Goal: Transaction & Acquisition: Subscribe to service/newsletter

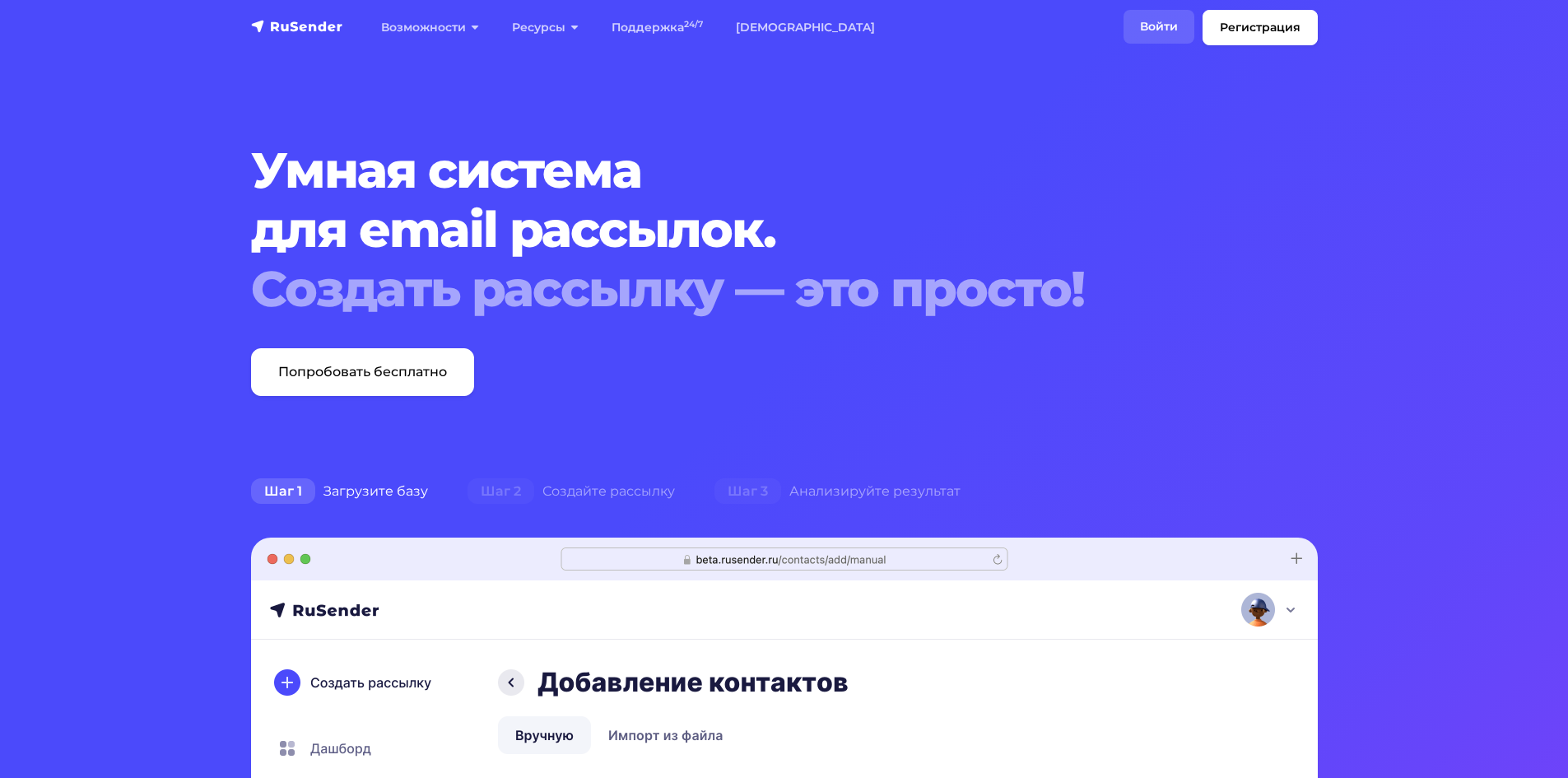
click at [1168, 26] on link "Войти" at bounding box center [1159, 26] width 71 height 34
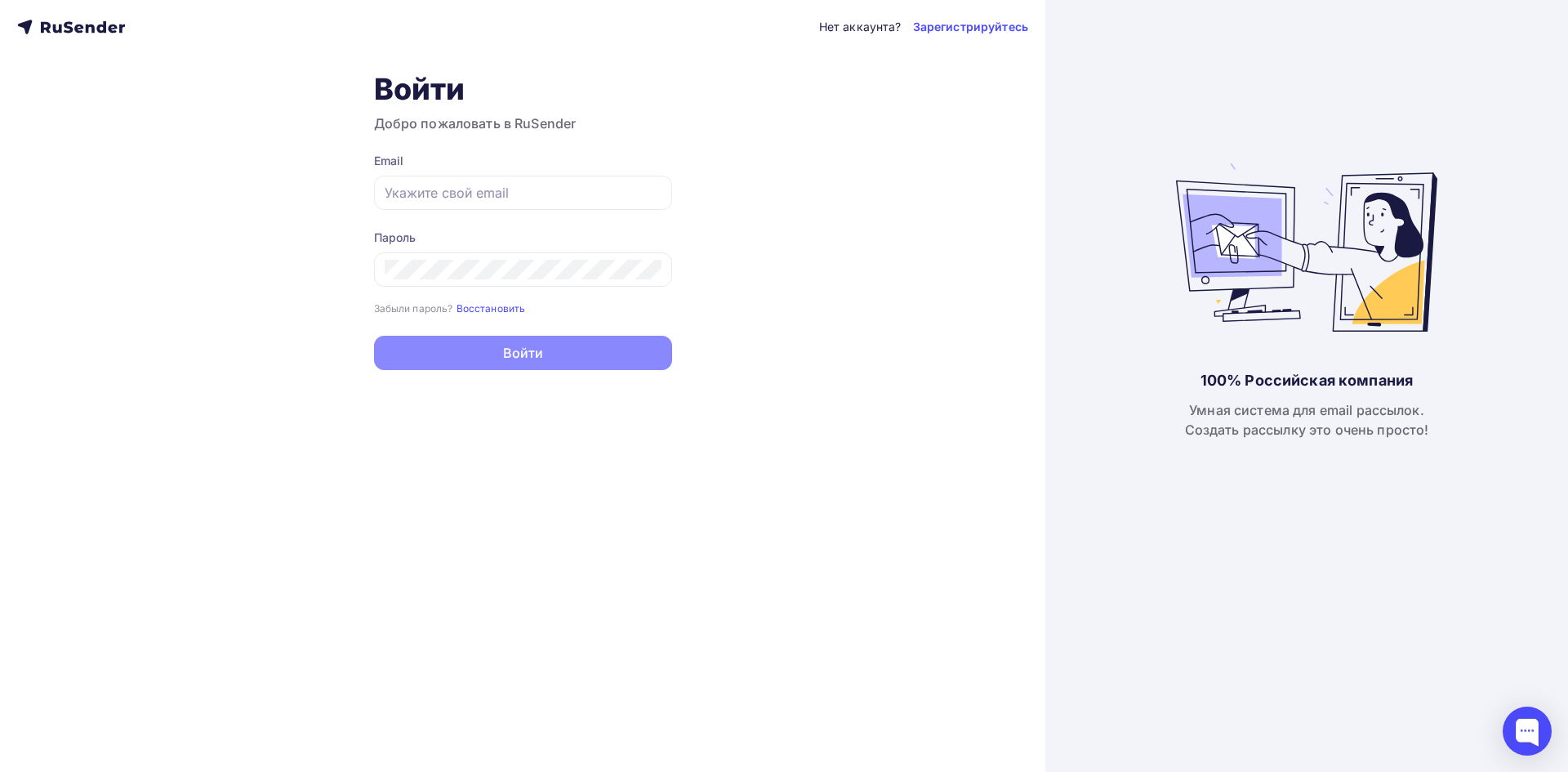
type input "[PERSON_NAME][EMAIL_ADDRESS][DOMAIN_NAME]"
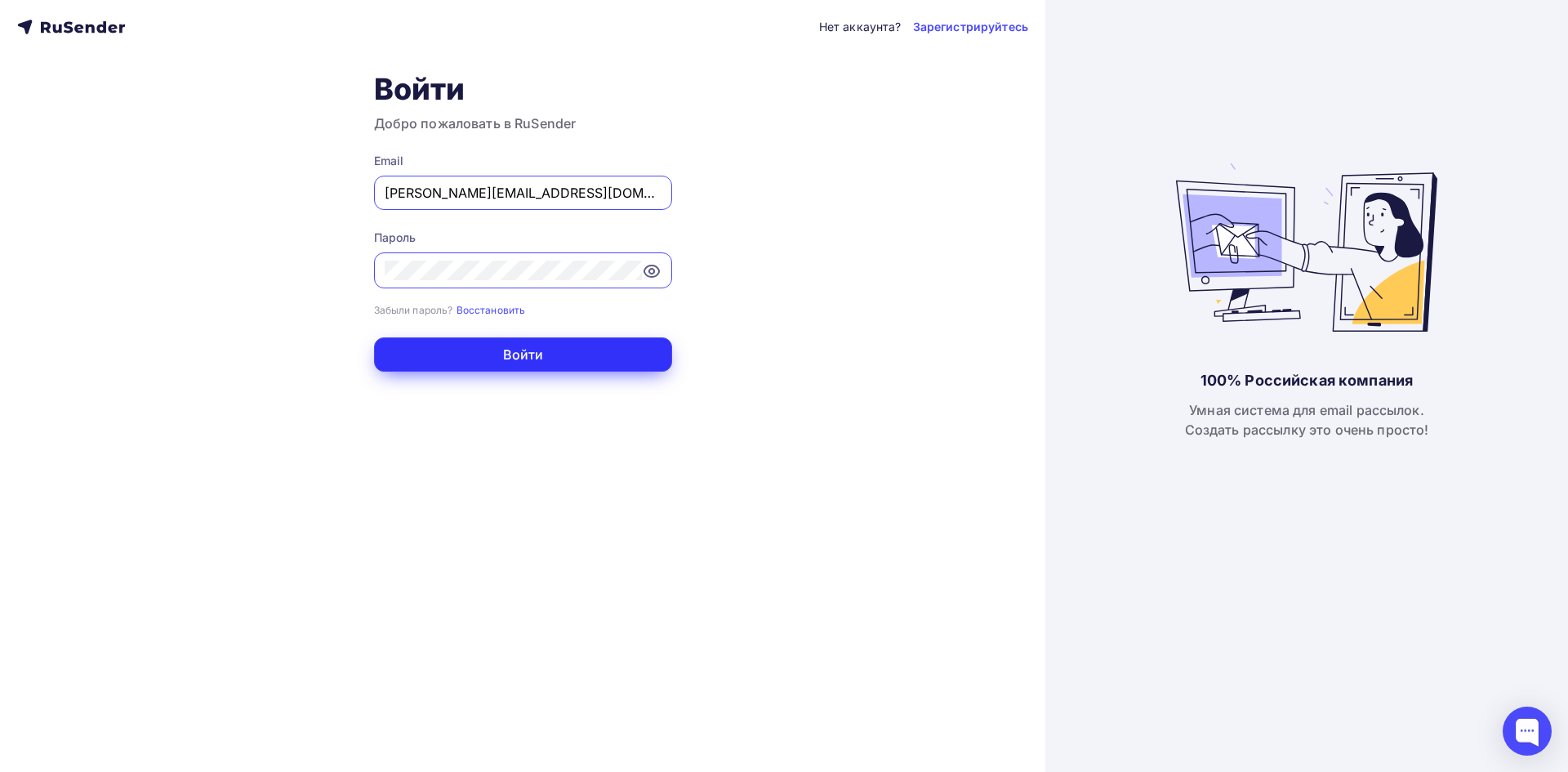
click at [510, 356] on button "Войти" at bounding box center [523, 354] width 298 height 34
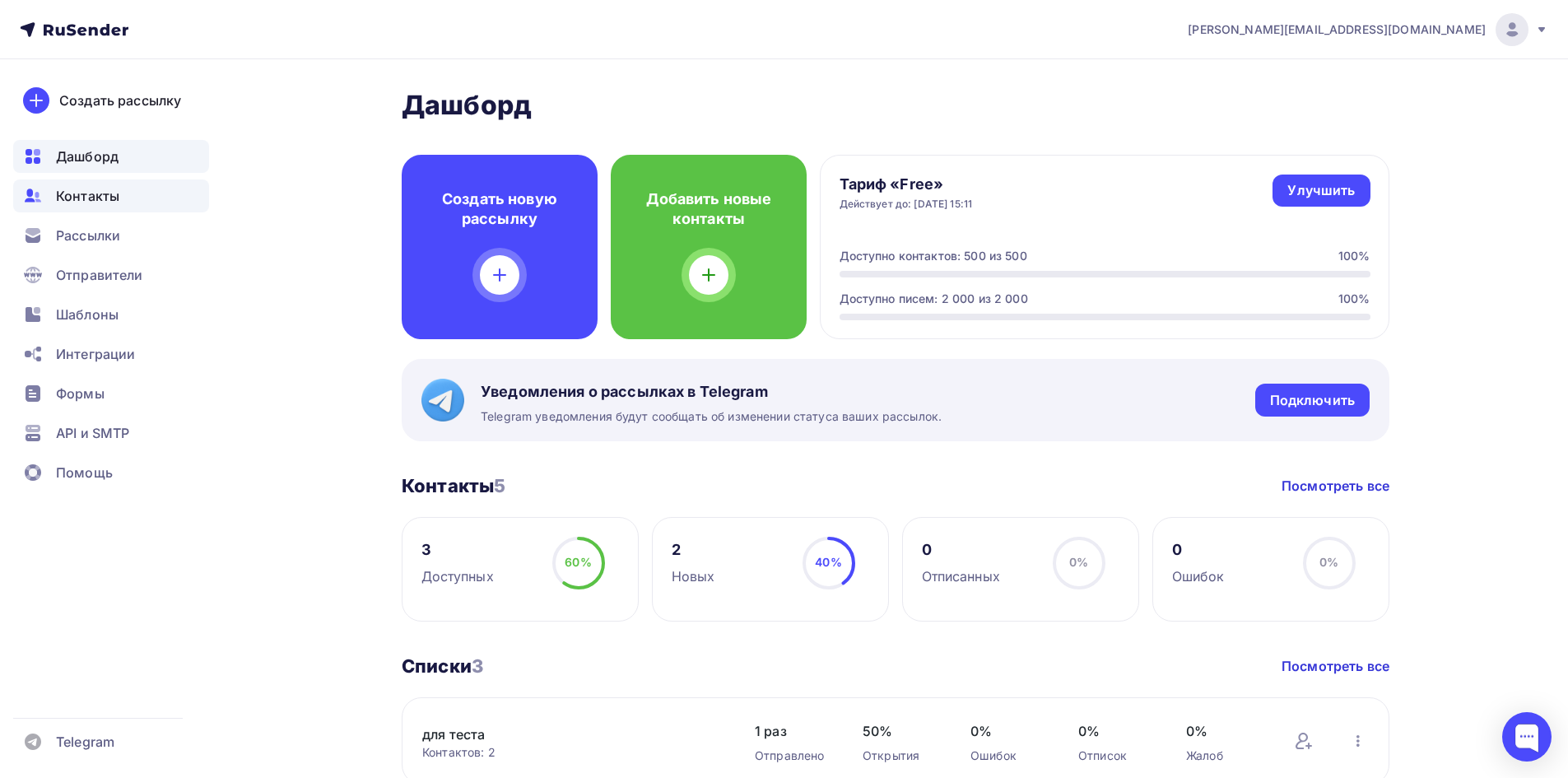
click at [81, 205] on div "Контакты" at bounding box center [111, 195] width 196 height 33
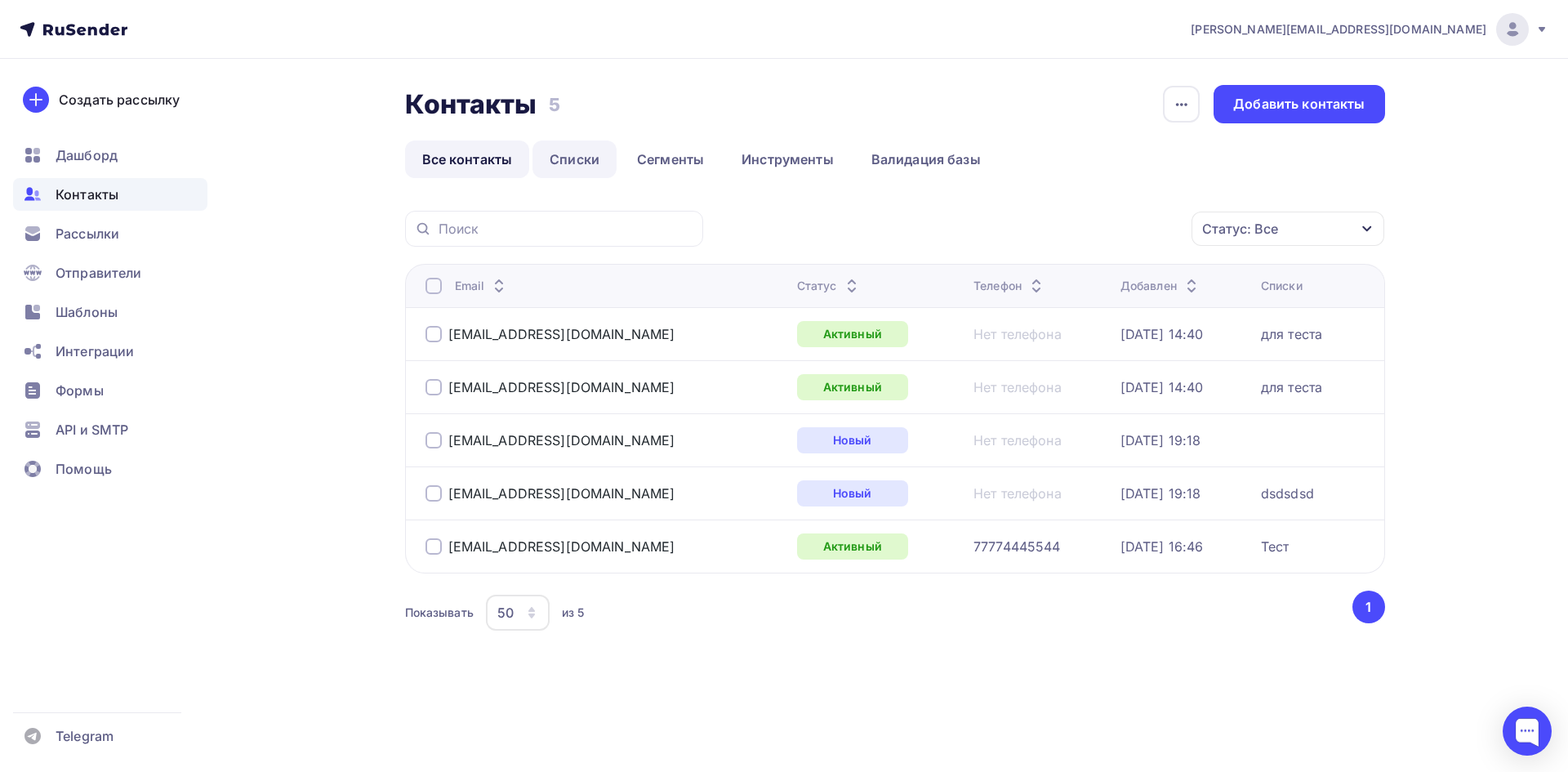
click at [560, 161] on link "Списки" at bounding box center [573, 160] width 84 height 38
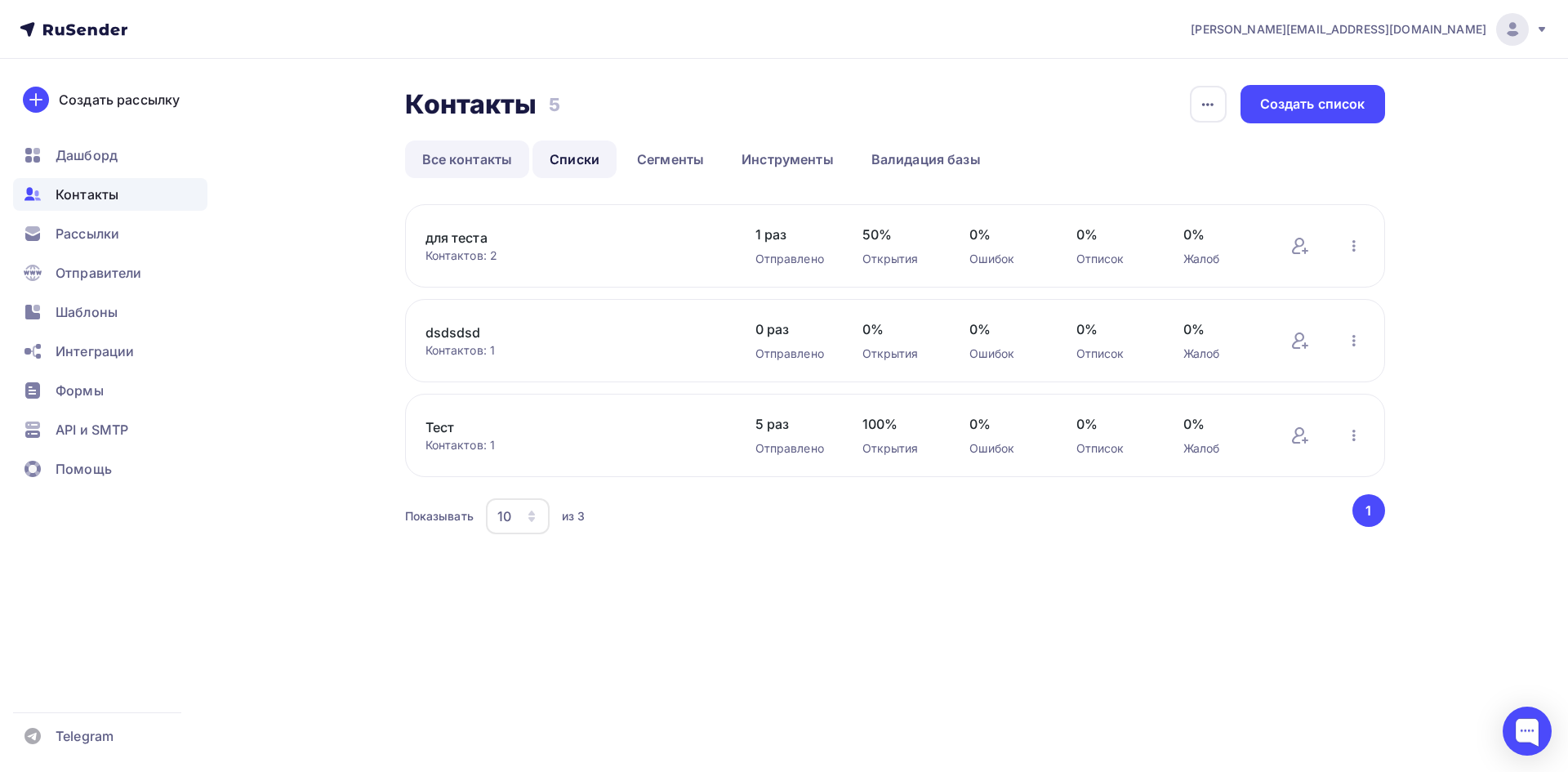
click at [506, 153] on link "Все контакты" at bounding box center [467, 160] width 125 height 38
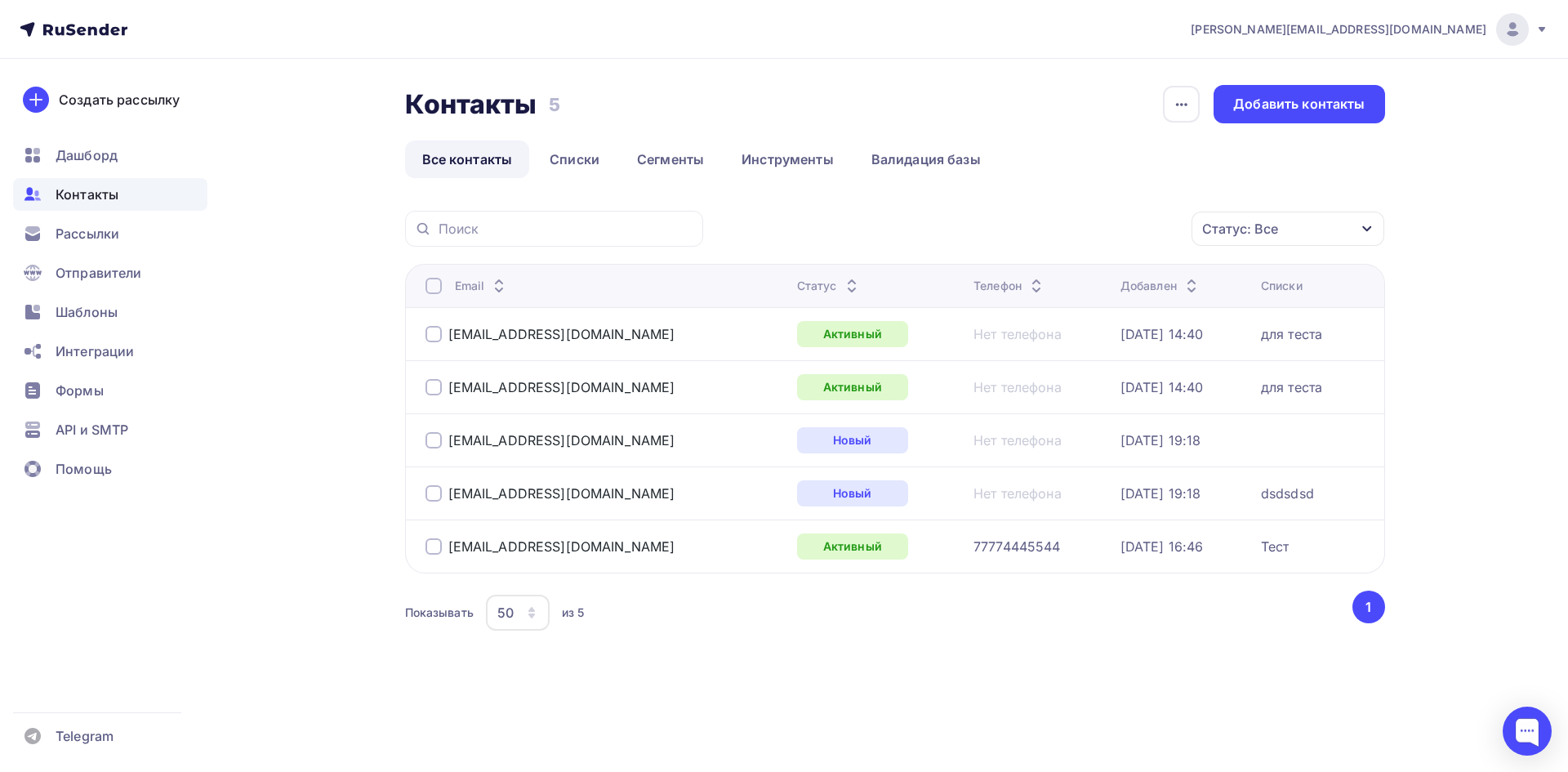
click at [91, 190] on span "Контакты" at bounding box center [87, 195] width 63 height 20
click at [108, 222] on div "Рассылки" at bounding box center [110, 234] width 195 height 32
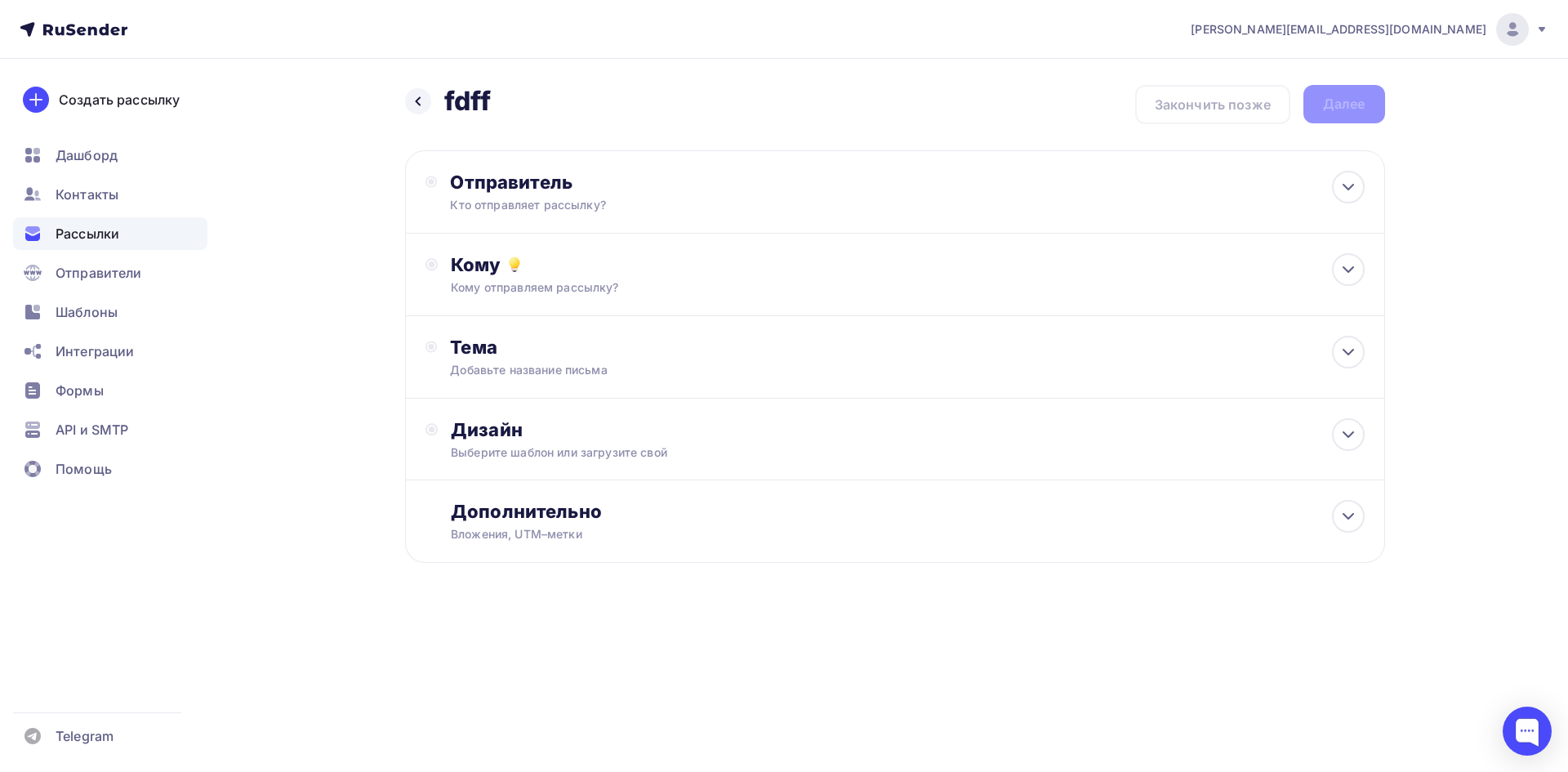
click at [408, 115] on div "Назад fdff fdff" at bounding box center [448, 101] width 87 height 32
click at [412, 106] on icon at bounding box center [417, 101] width 13 height 13
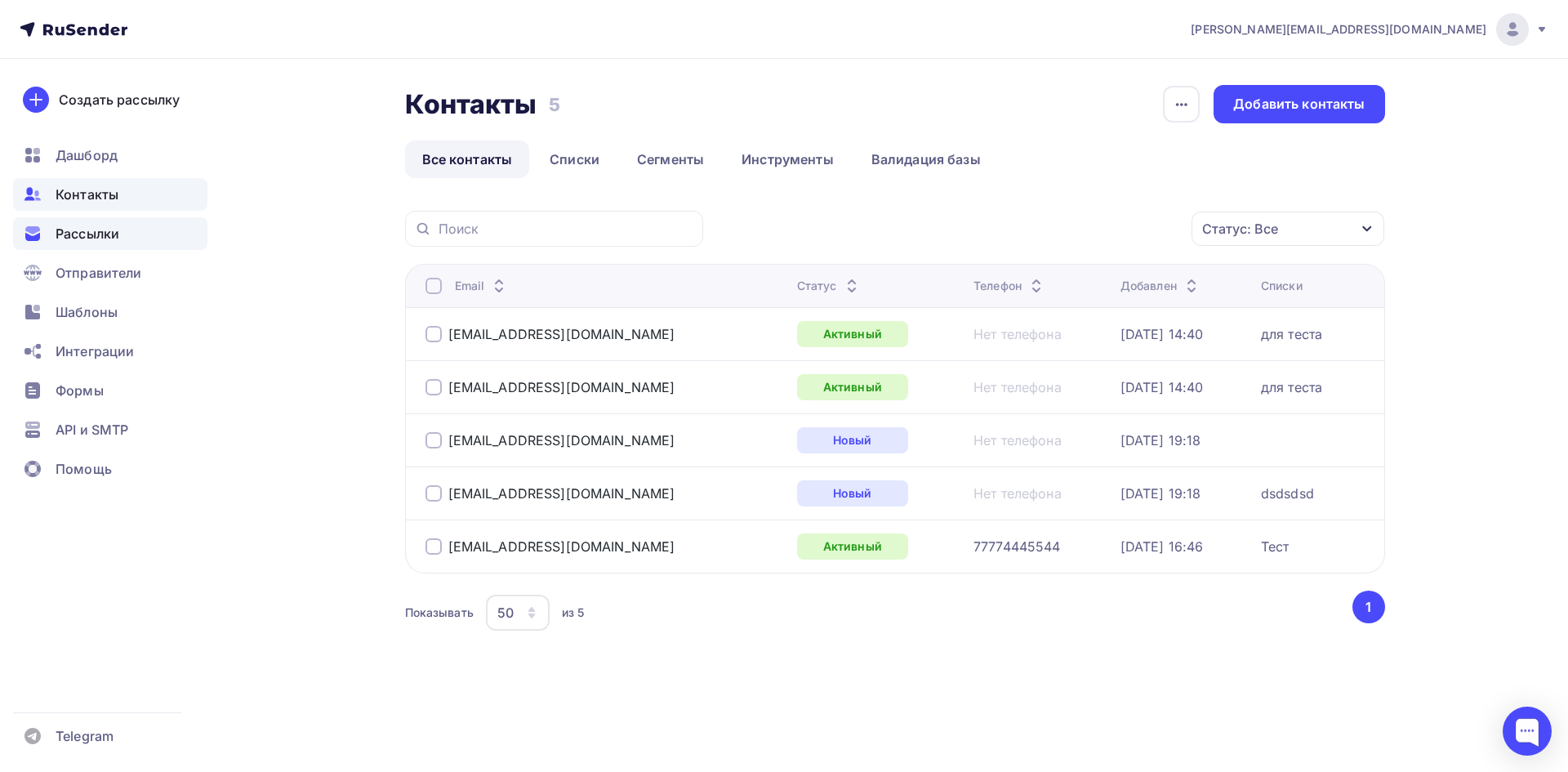
click at [108, 236] on span "Рассылки" at bounding box center [87, 234] width 64 height 20
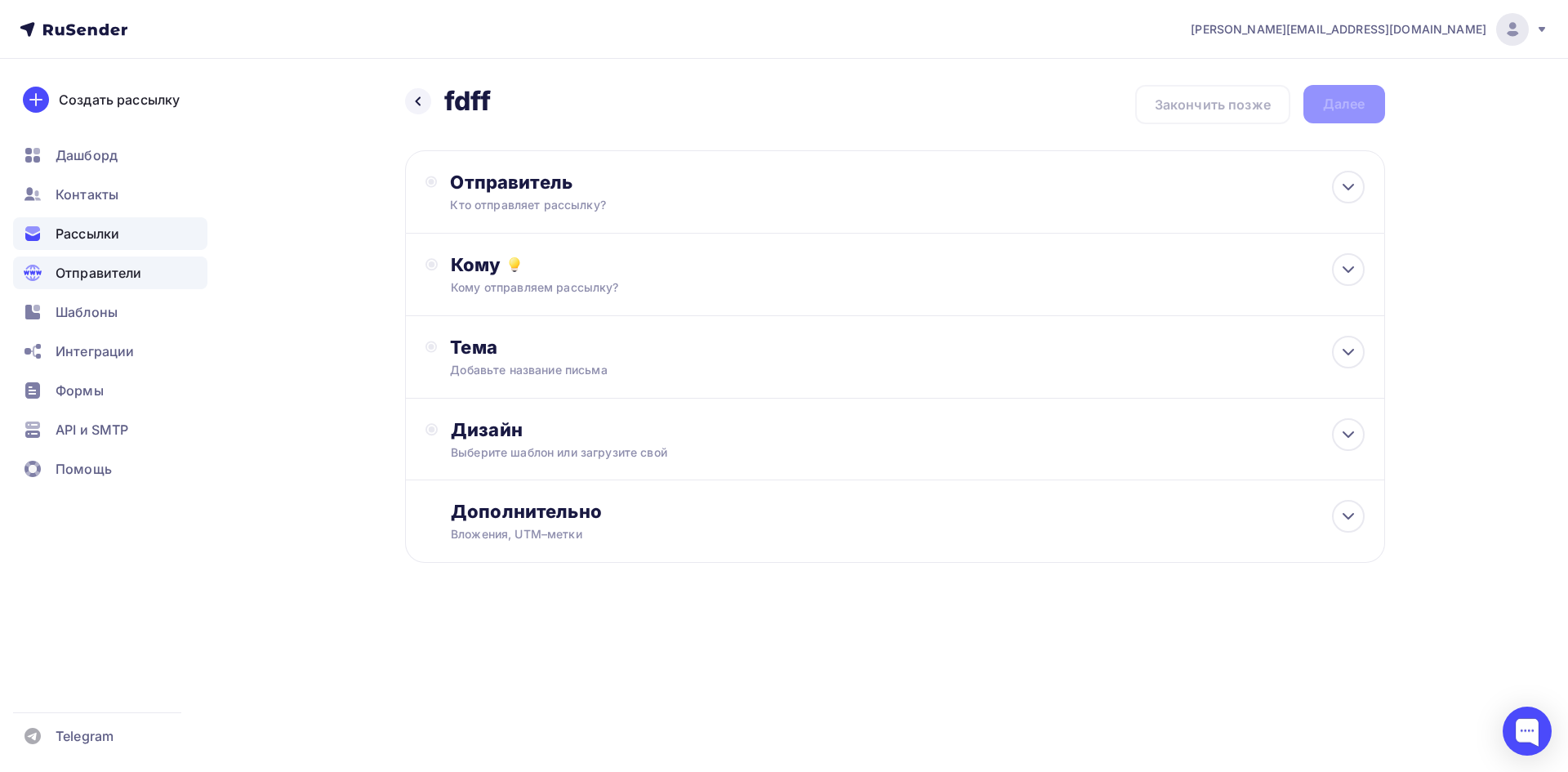
click at [130, 263] on span "Отправители" at bounding box center [99, 273] width 87 height 20
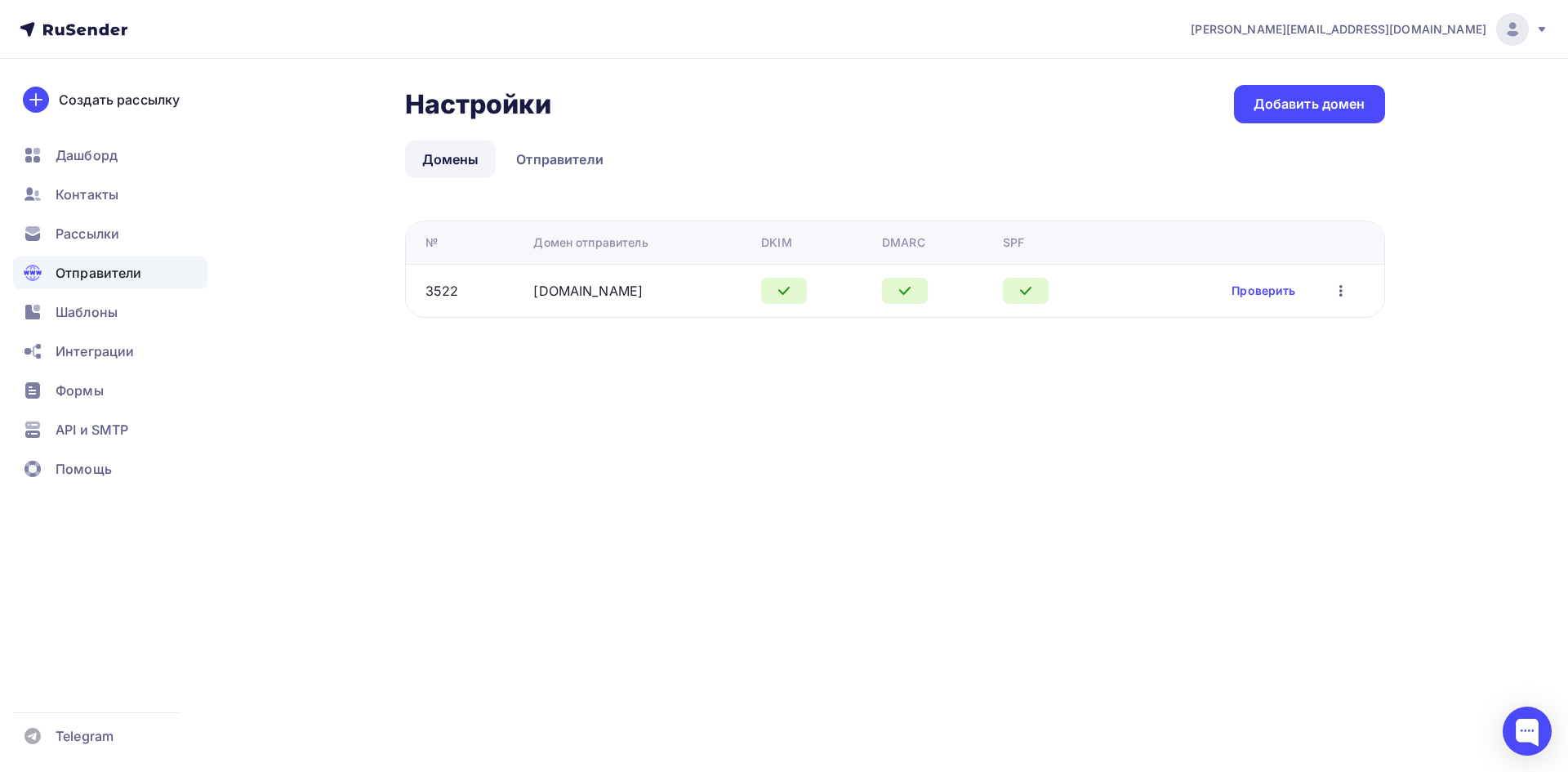
click at [80, 254] on ul "Дашборд Контакты Рассылки Отправители Шаблоны Интеграции Формы API и SMTP Помощь" at bounding box center [110, 317] width 195 height 355
click at [78, 243] on span "Рассылки" at bounding box center [87, 234] width 64 height 20
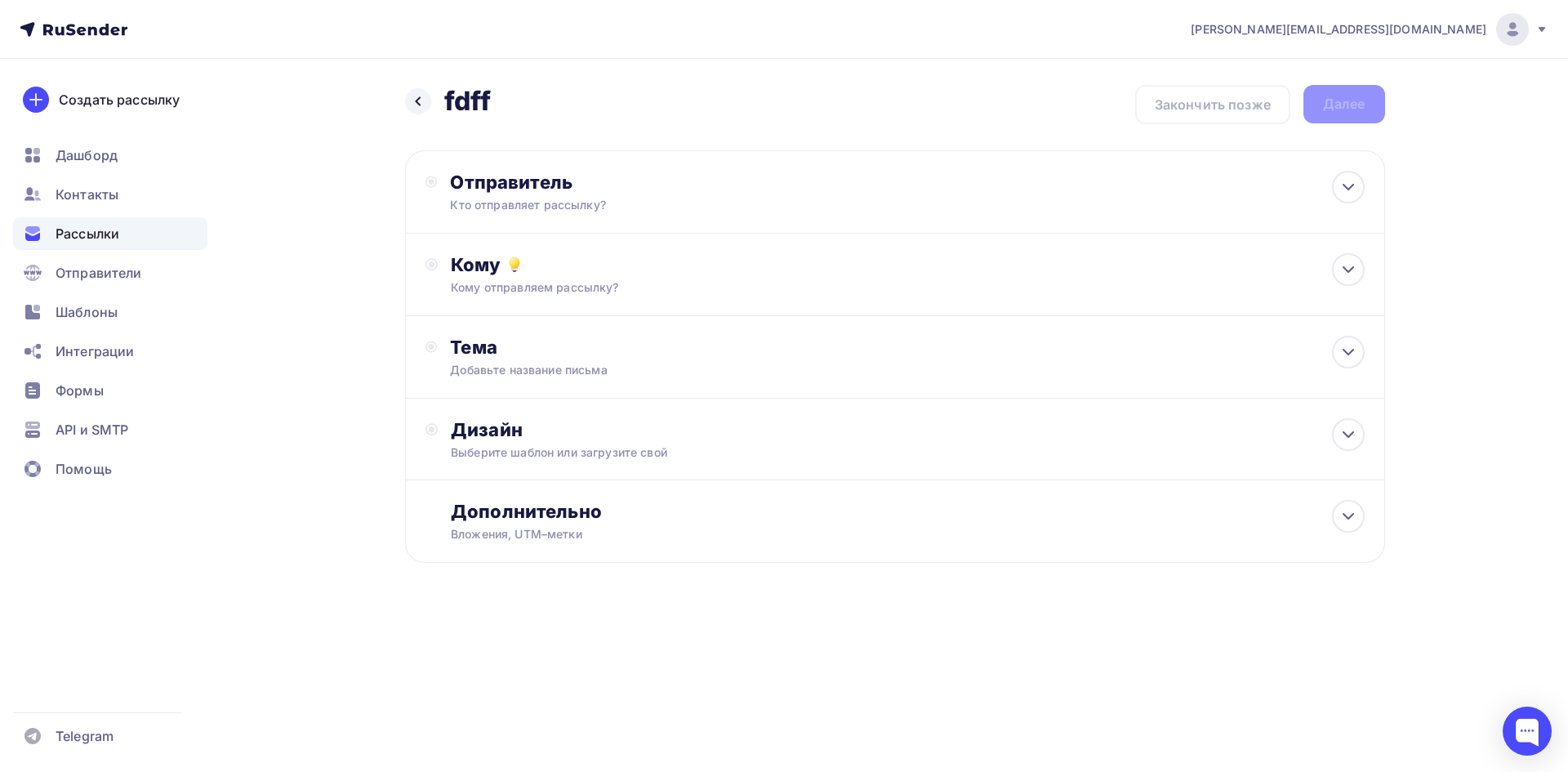
click at [1270, 99] on div "Назад fdff fdff Закончить позже Далее" at bounding box center [894, 104] width 980 height 39
click at [1246, 108] on div "Назад fdff fdff Закончить позже Далее" at bounding box center [894, 104] width 980 height 39
click at [1239, 111] on div "Назад fdff fdff Закончить позже Далее" at bounding box center [894, 104] width 980 height 39
click at [1237, 111] on div "Назад fdff fdff Закончить позже Далее" at bounding box center [894, 104] width 980 height 39
click at [1233, 108] on div "Назад fdff fdff Закончить позже Далее" at bounding box center [894, 104] width 980 height 39
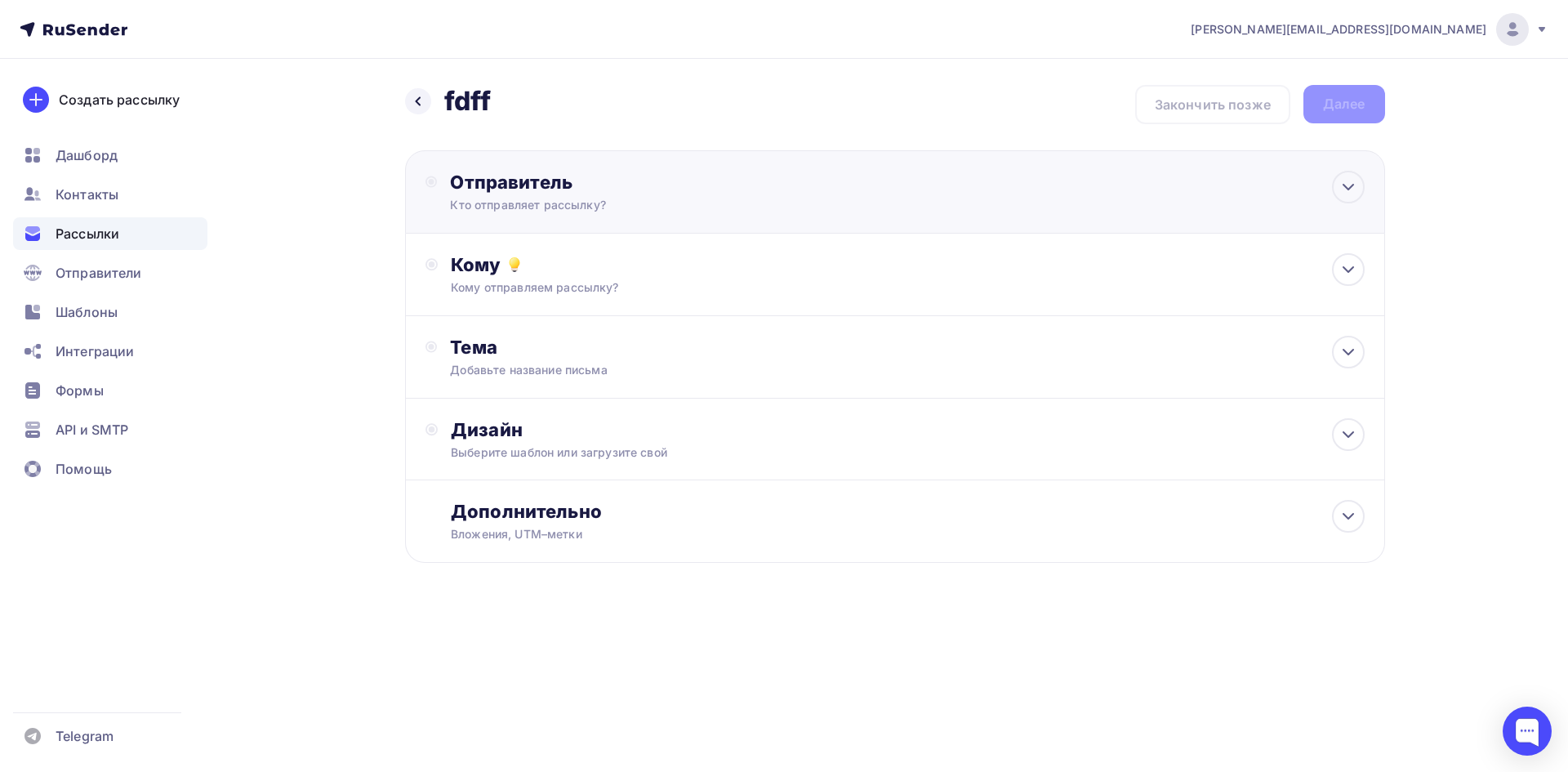
click at [1186, 205] on div "Отправитель Кто отправляет рассылку? Email * malenko@ucoz-team.net t.test@kmt20…" at bounding box center [894, 192] width 980 height 83
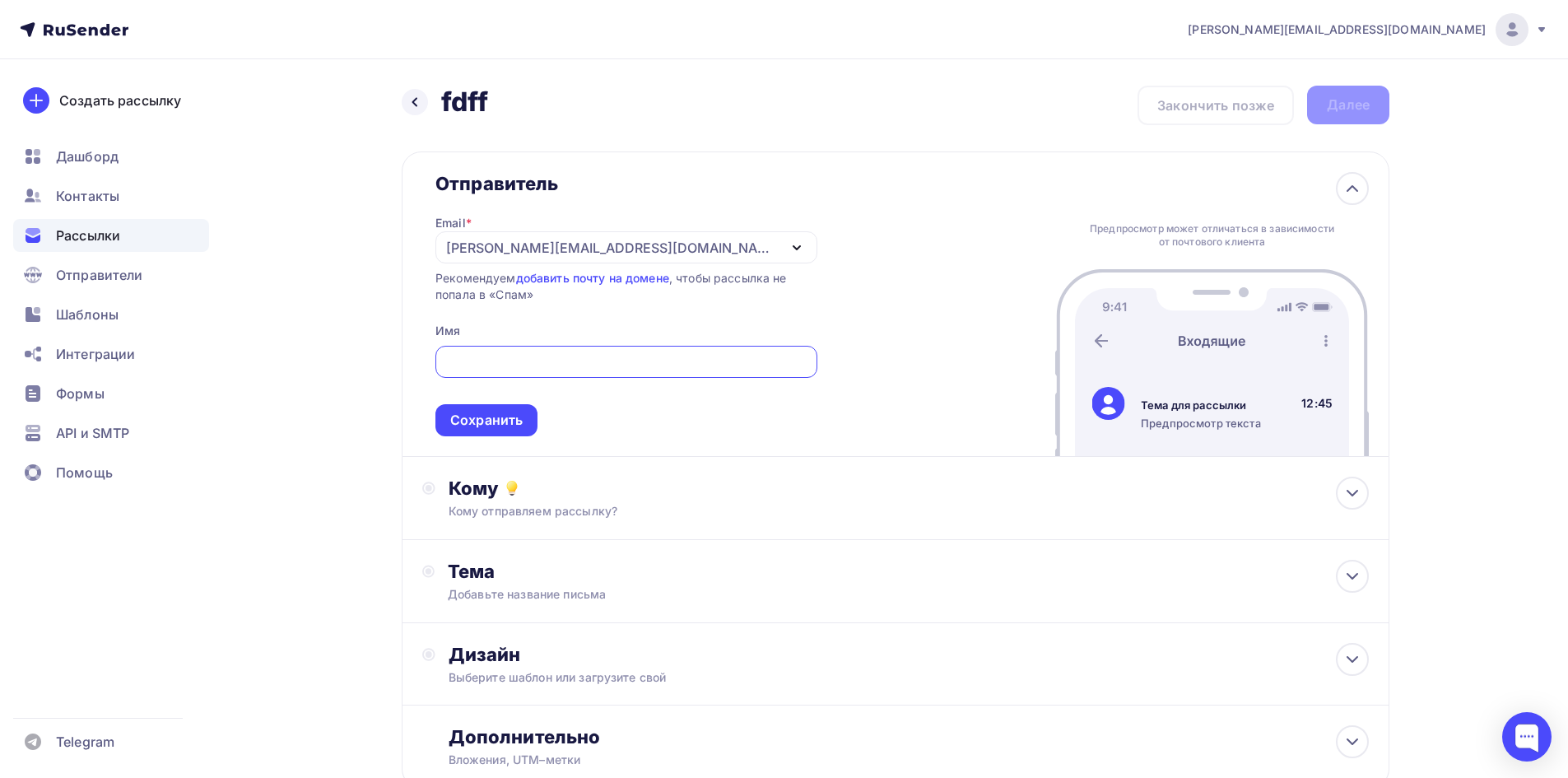
click at [1014, 200] on div "Отправитель Email * malenko@ucoz-team.net t.test@kmt2023.ru info@zdravpro.ru ma…" at bounding box center [895, 304] width 988 height 305
click at [1501, 47] on nav "malenko@ucoz-team.net Аккаунт Тарифы Выйти Создать рассылку Дашборд Контакты Ра…" at bounding box center [784, 29] width 1568 height 59
click at [1493, 43] on div "malenko@ucoz-team.net" at bounding box center [1368, 29] width 361 height 33
click at [391, 234] on div "Назад fdff fdff Закончить позже Далее Отправитель Email * malenko@ucoz-team.net…" at bounding box center [784, 476] width 1349 height 835
click at [464, 105] on h2 "fdff" at bounding box center [464, 102] width 48 height 33
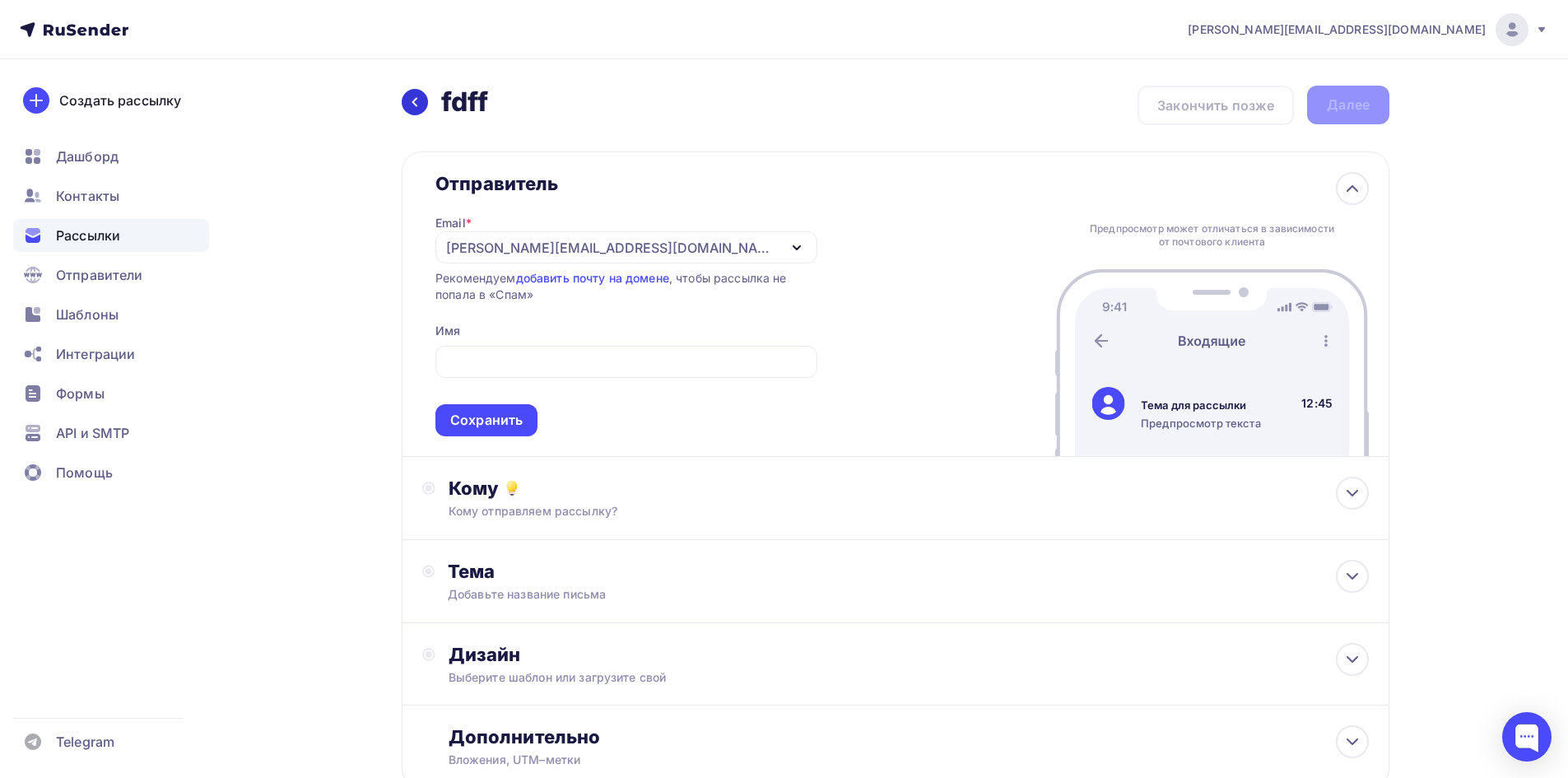
click at [423, 103] on div at bounding box center [414, 102] width 26 height 26
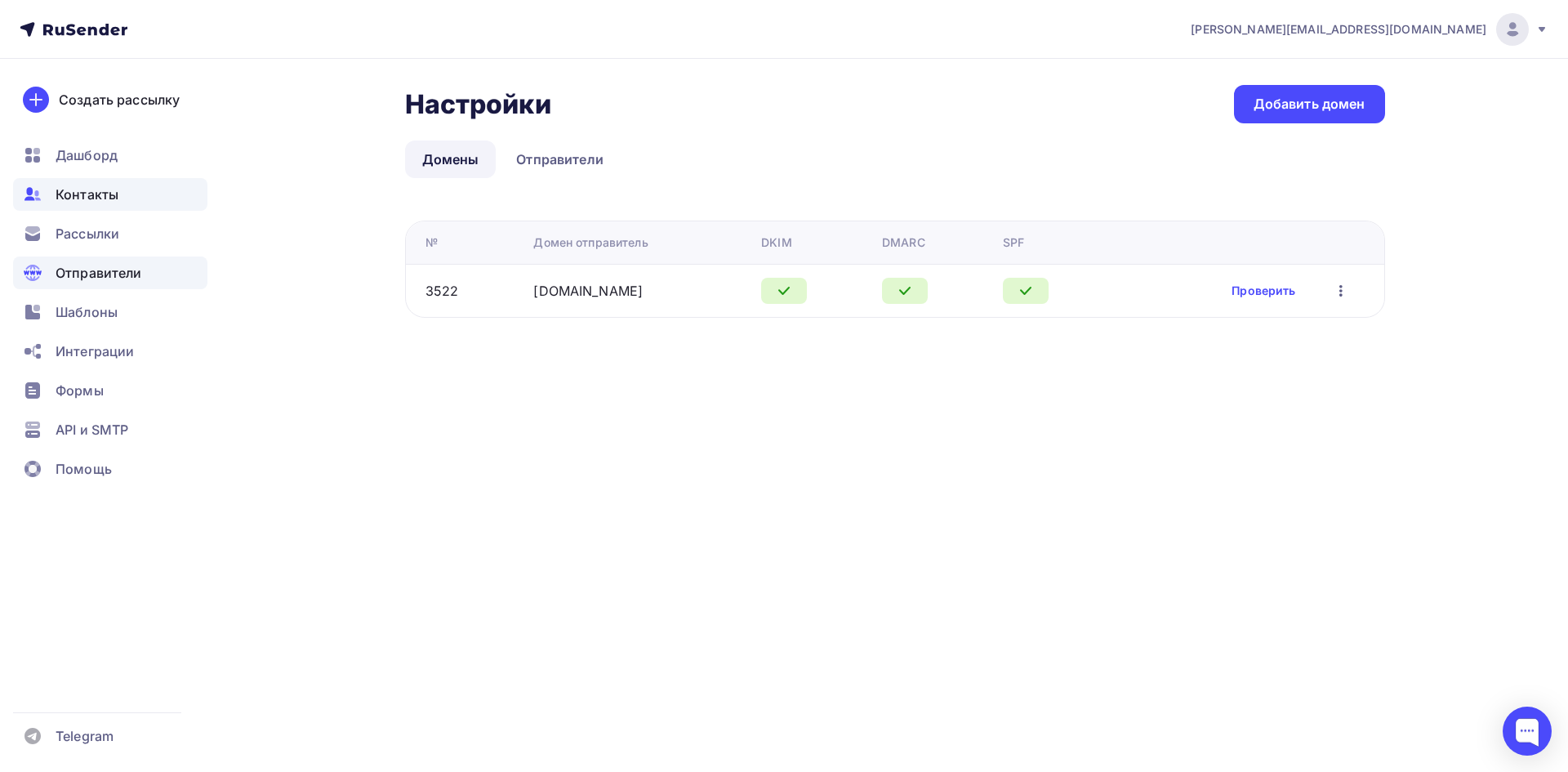
click at [91, 203] on span "Контакты" at bounding box center [87, 195] width 63 height 20
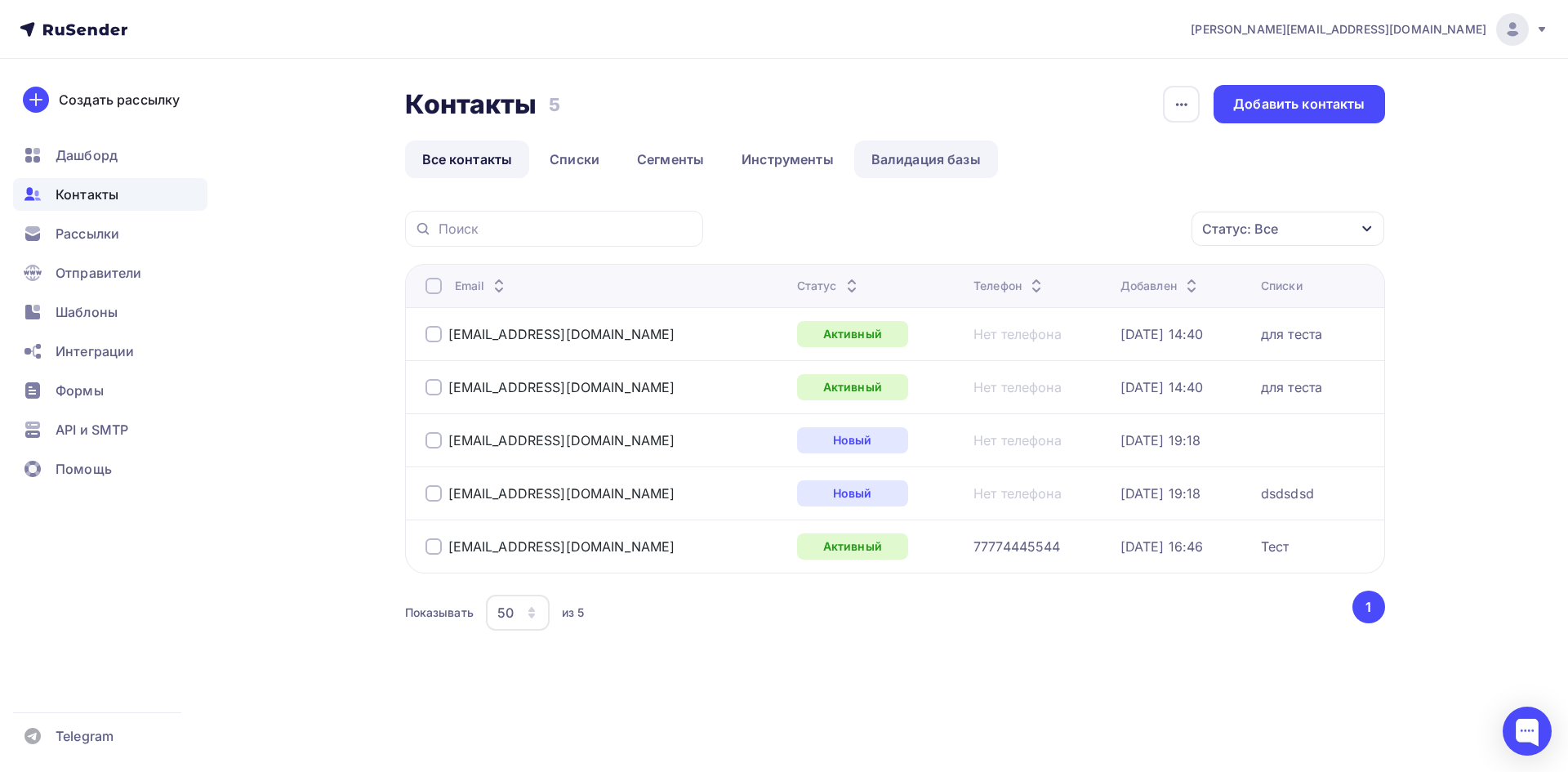
click at [898, 168] on link "Валидация базы" at bounding box center [925, 160] width 143 height 38
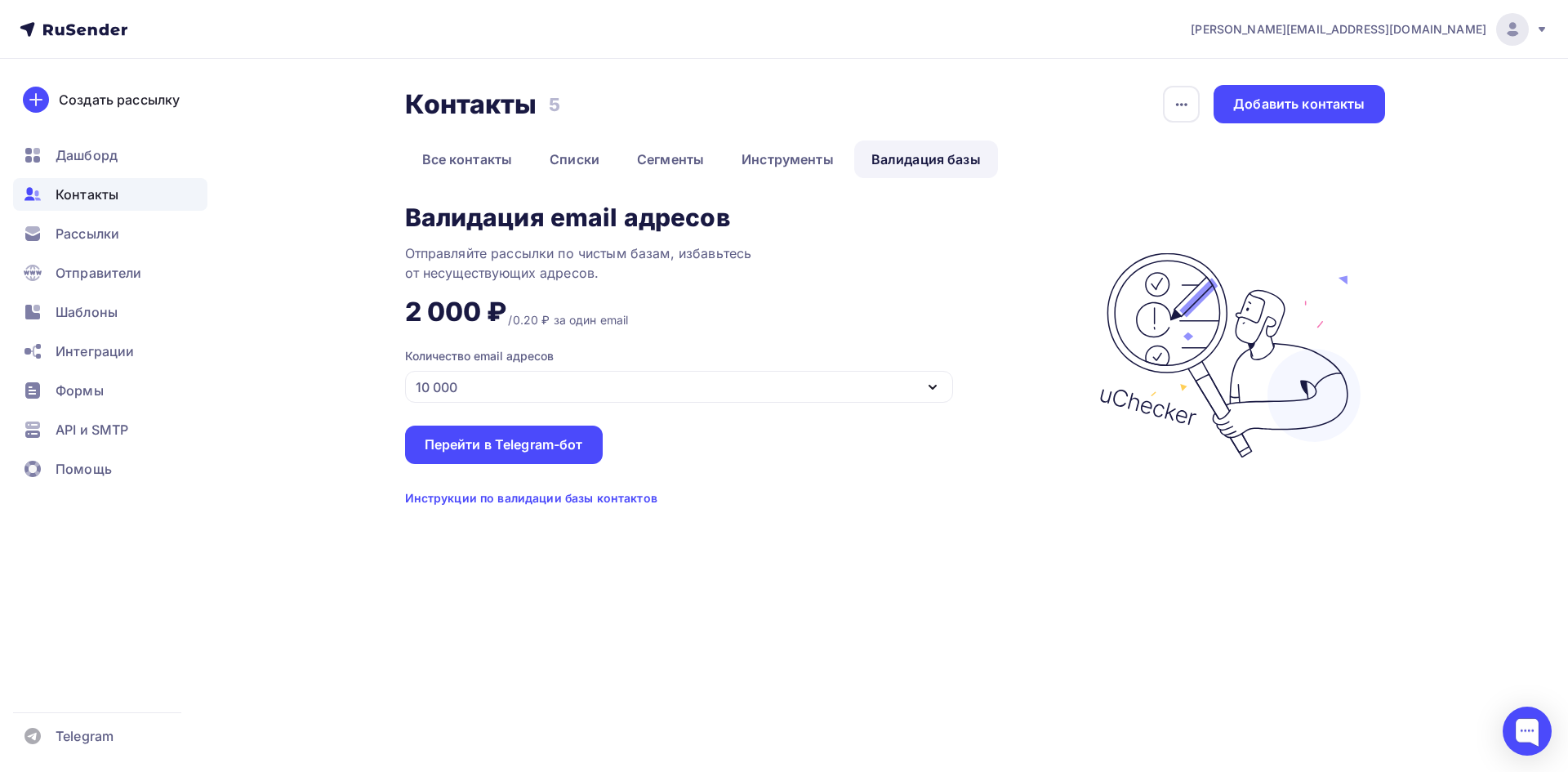
click at [488, 382] on div "10 000" at bounding box center [679, 386] width 548 height 32
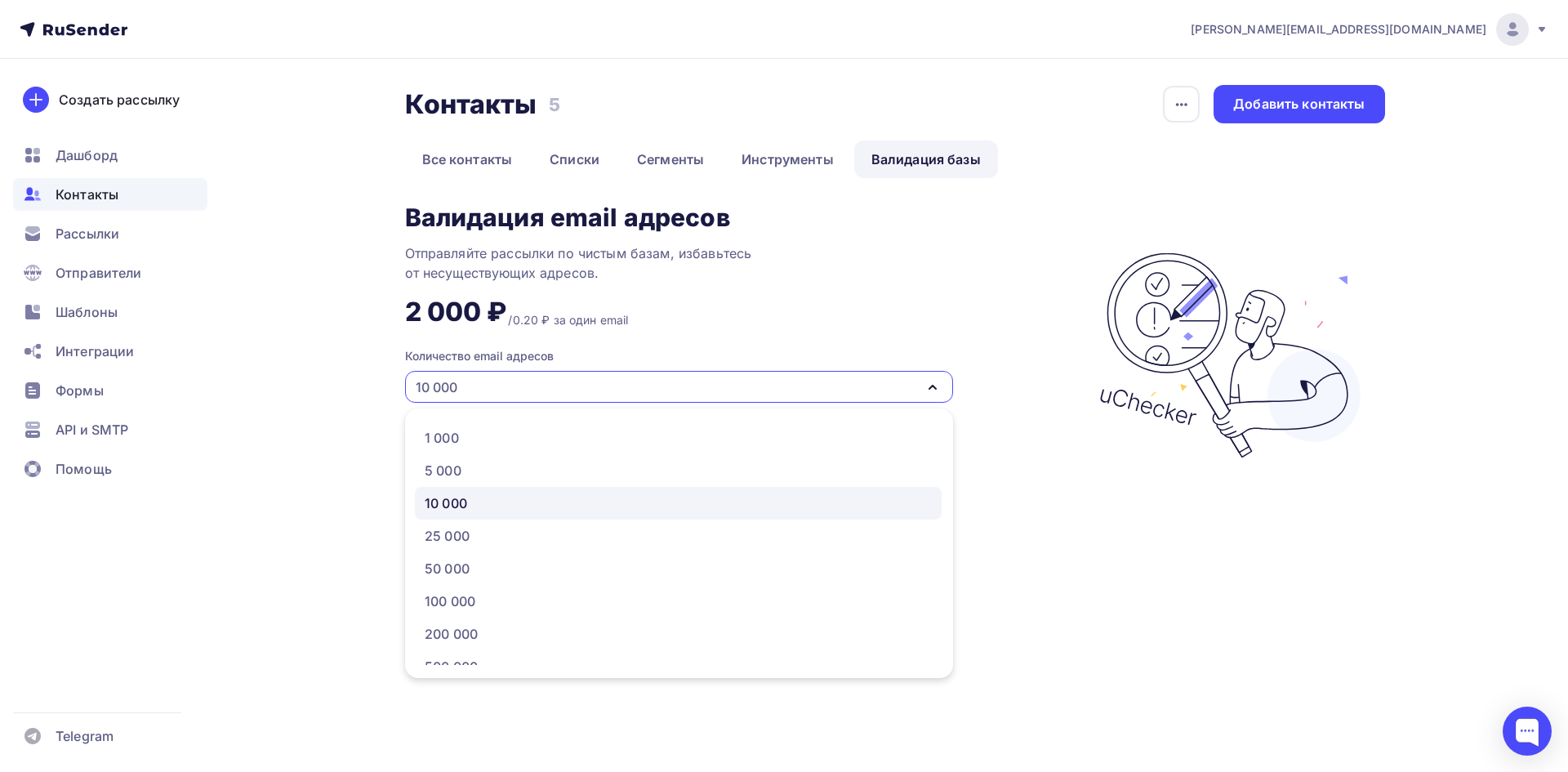
click at [488, 382] on div "10 000" at bounding box center [679, 386] width 548 height 32
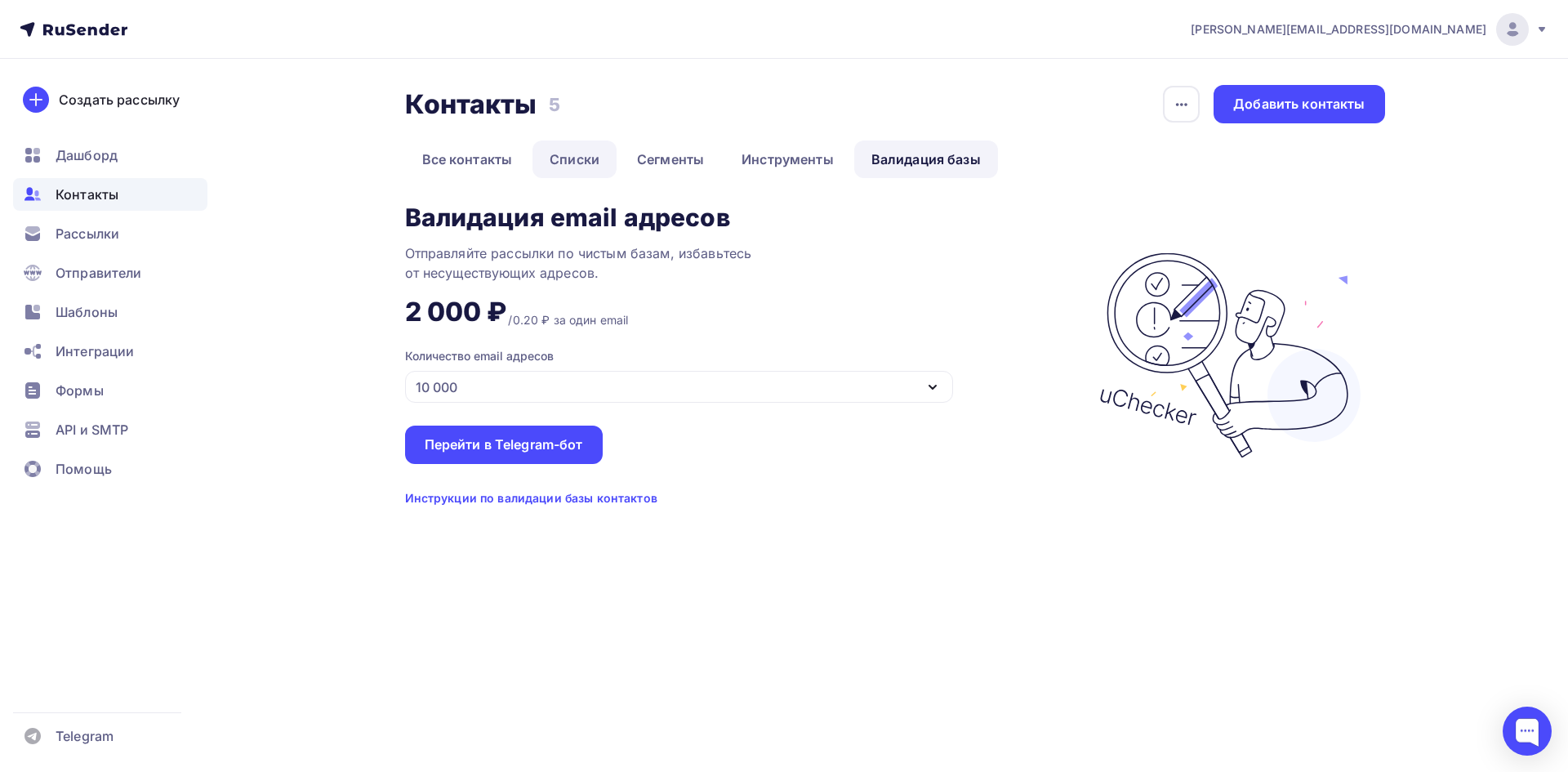
click at [587, 161] on link "Списки" at bounding box center [573, 160] width 84 height 38
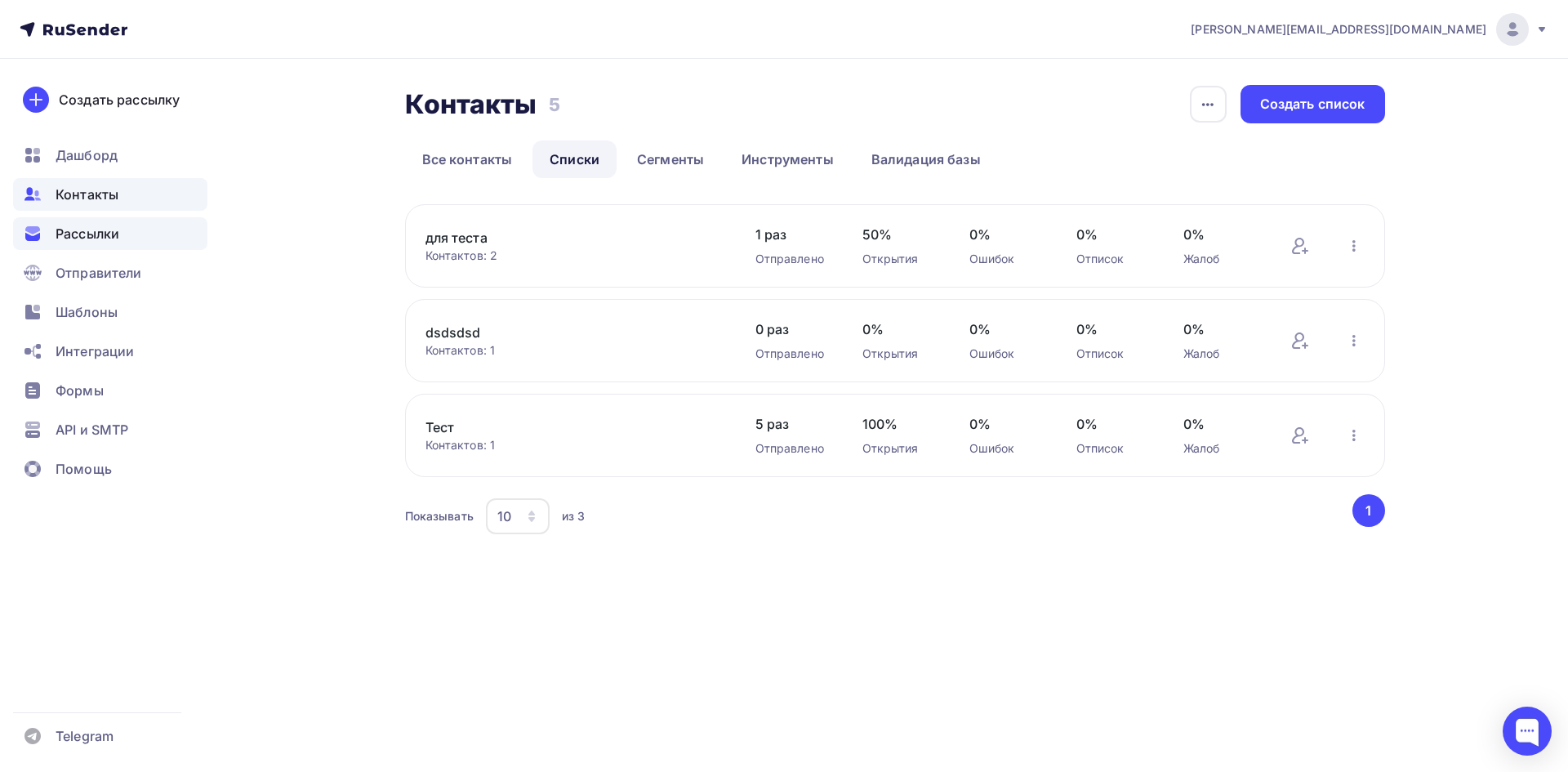
click at [98, 230] on span "Рассылки" at bounding box center [87, 234] width 64 height 20
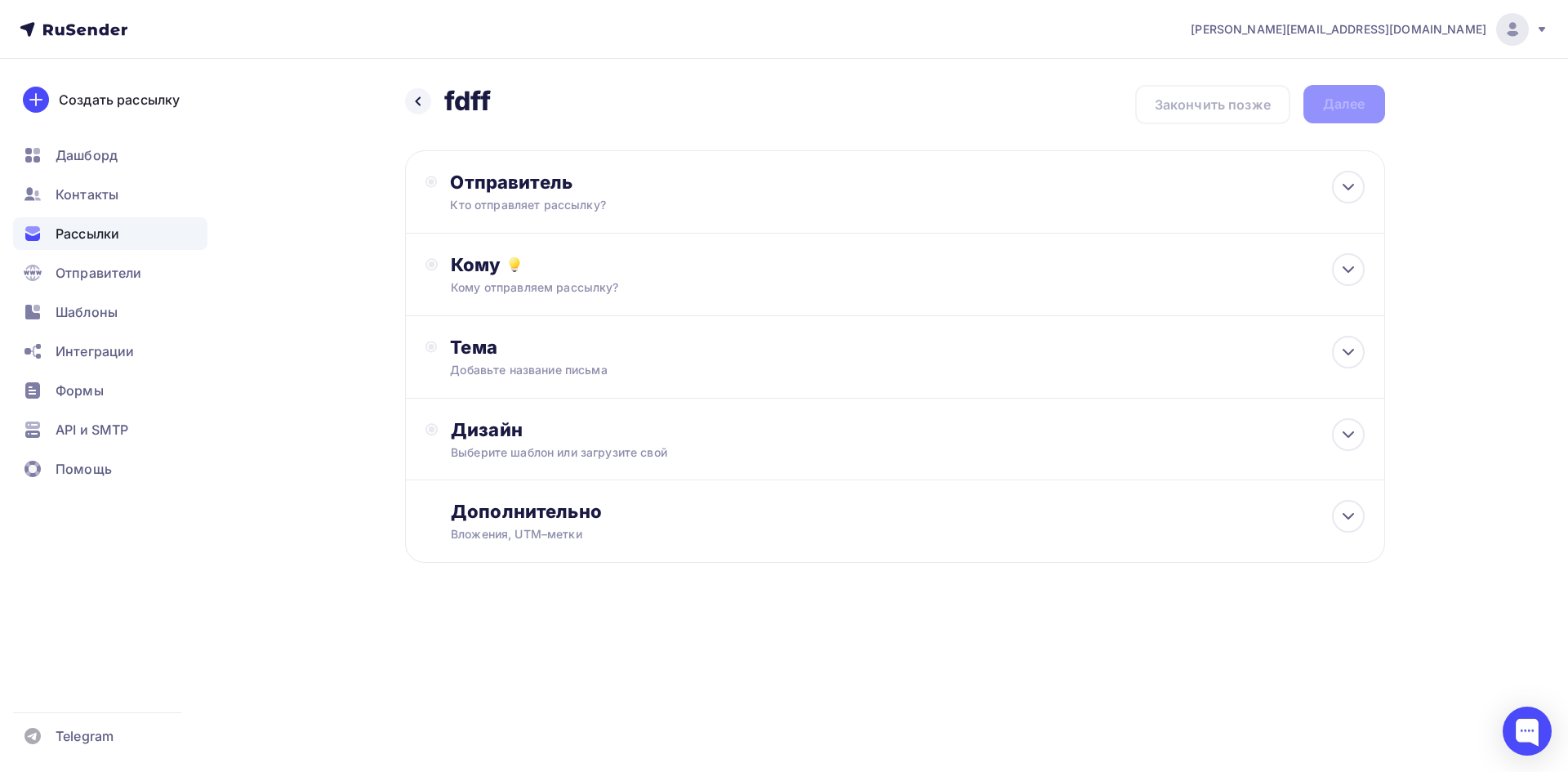
drag, startPoint x: 1227, startPoint y: 96, endPoint x: 1222, endPoint y: 115, distance: 19.6
click at [1226, 98] on div "Назад fdff fdff Закончить позже Далее" at bounding box center [894, 104] width 980 height 39
click at [1222, 115] on div "Назад fdff fdff Закончить позже Далее" at bounding box center [894, 104] width 980 height 39
click at [416, 106] on icon at bounding box center [417, 101] width 13 height 13
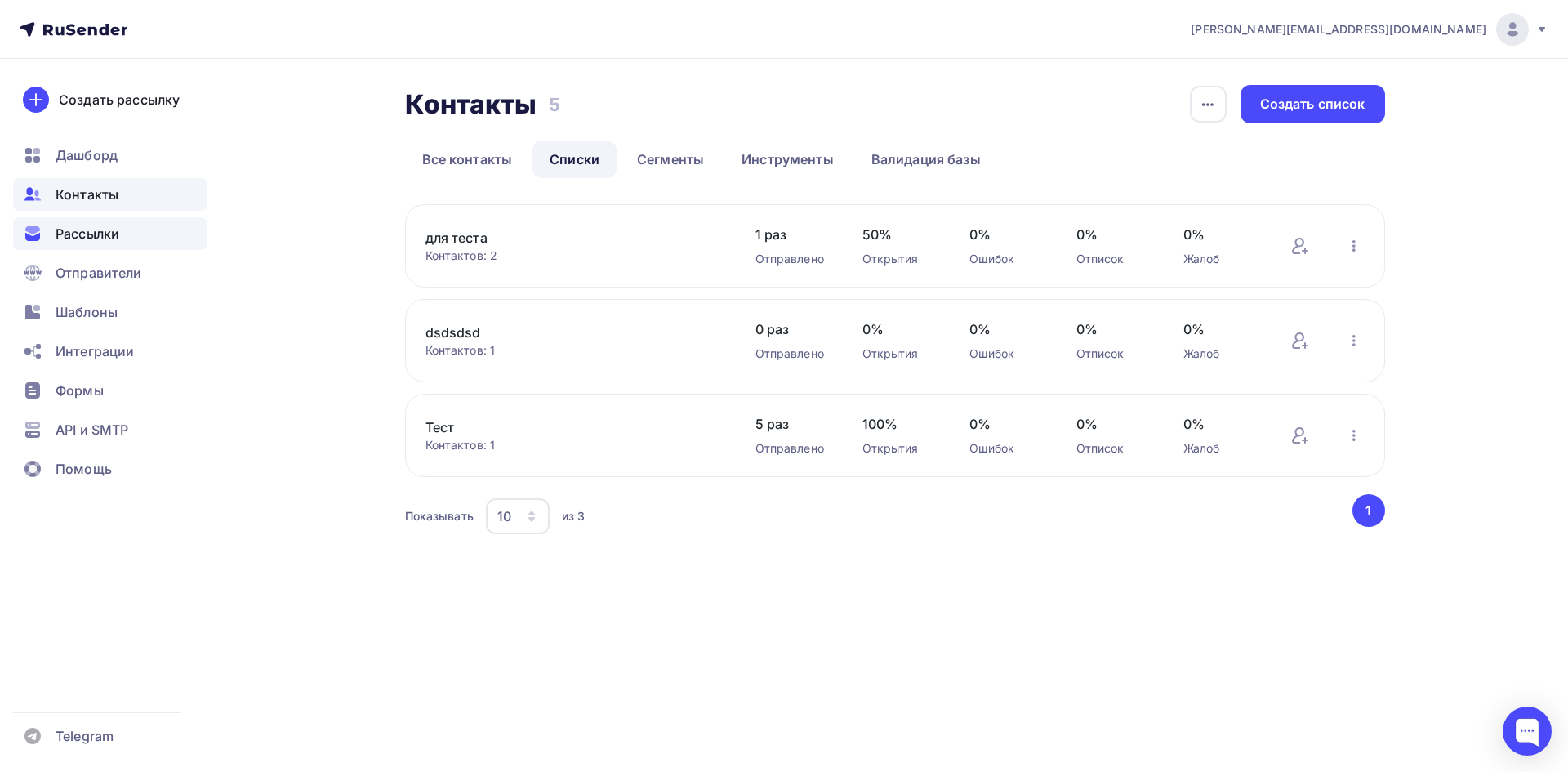
click at [73, 229] on span "Рассылки" at bounding box center [87, 234] width 64 height 20
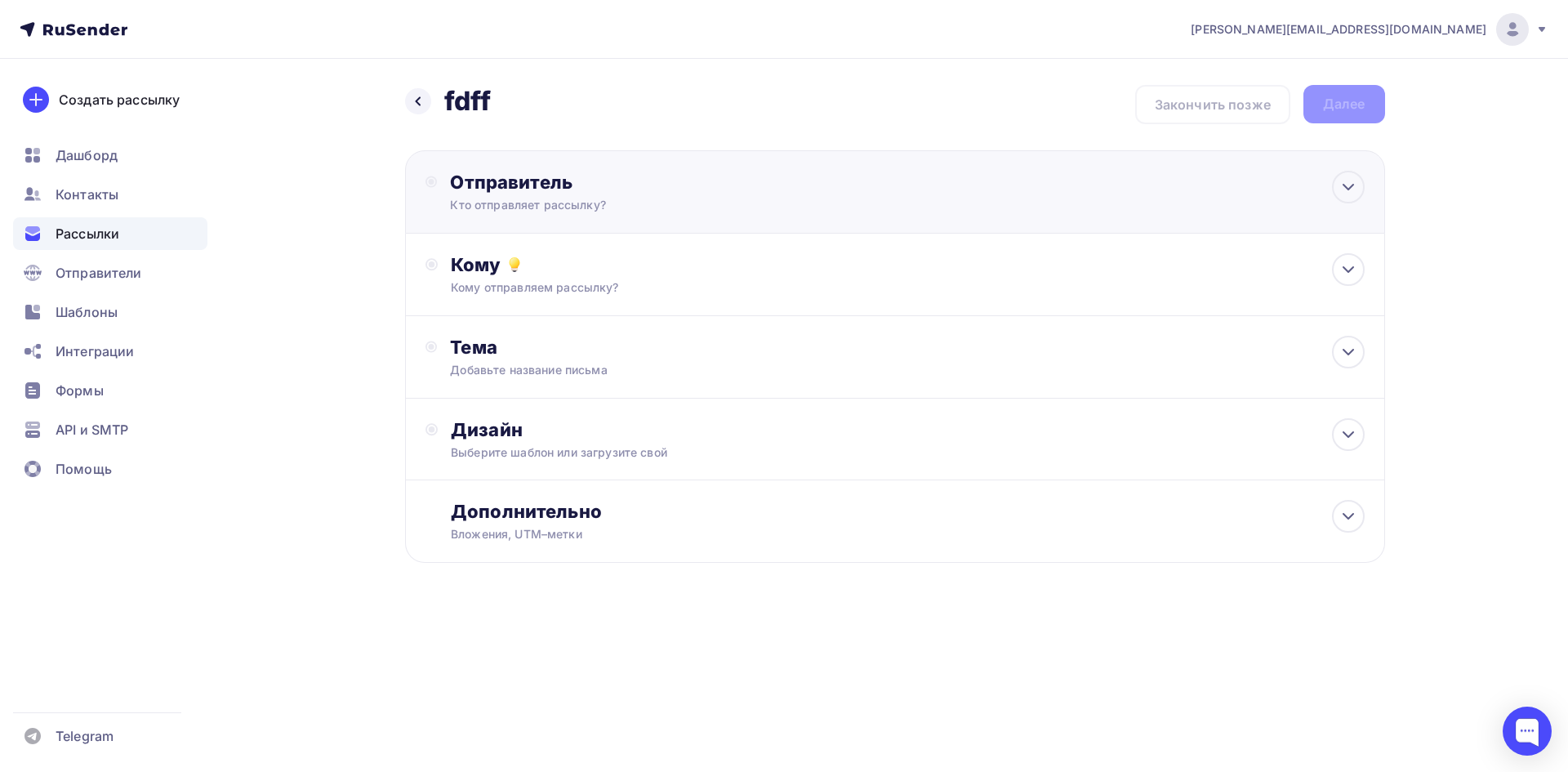
click at [964, 207] on div "Отправитель Кто отправляет рассылку? Email * malenko@ucoz-team.net t.test@kmt20…" at bounding box center [894, 192] width 980 height 83
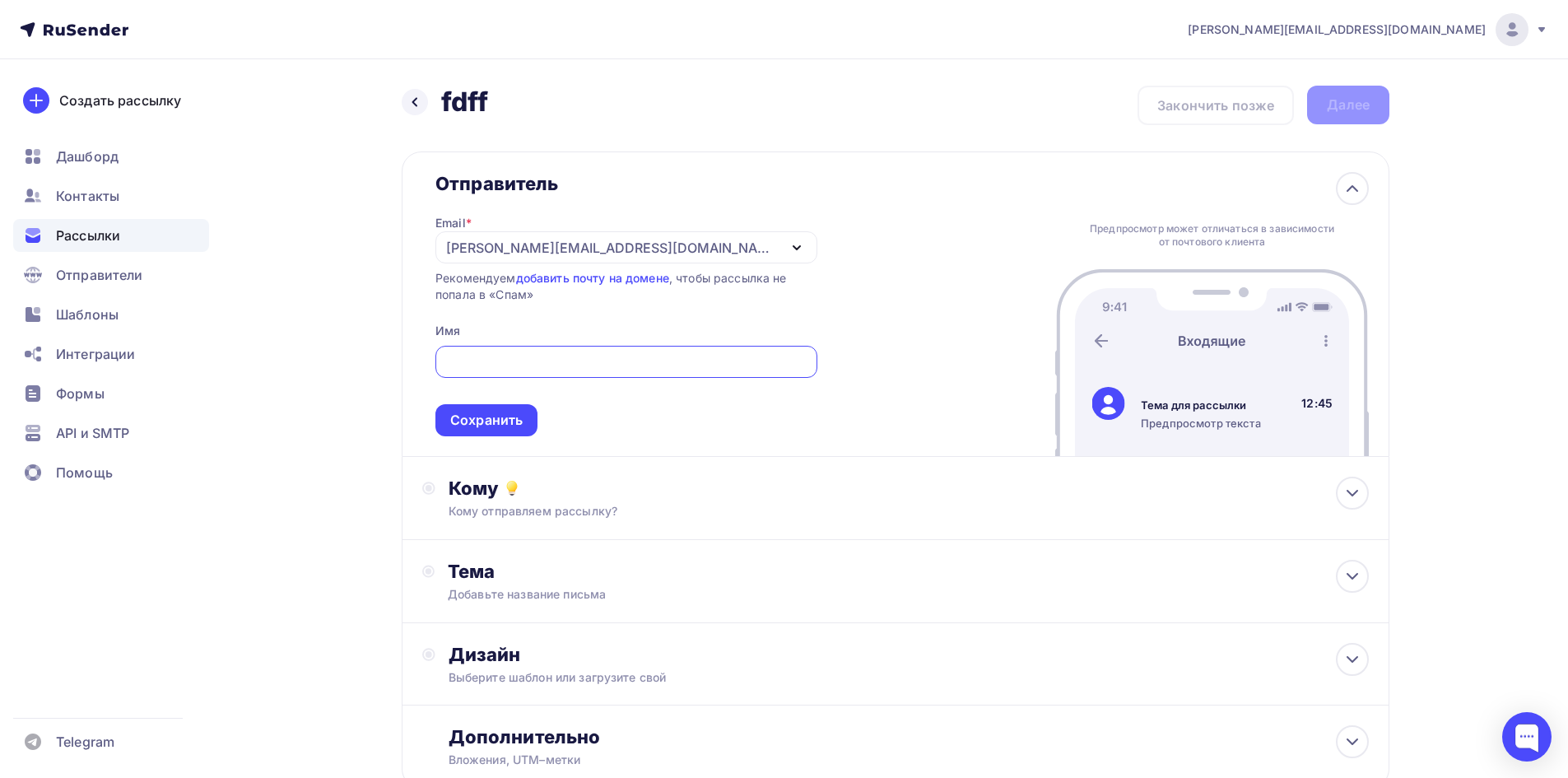
click at [493, 350] on div at bounding box center [626, 361] width 382 height 32
click at [529, 363] on input "text" at bounding box center [626, 363] width 363 height 20
type input "lkll"
click at [501, 425] on div "Сохранить" at bounding box center [486, 420] width 73 height 19
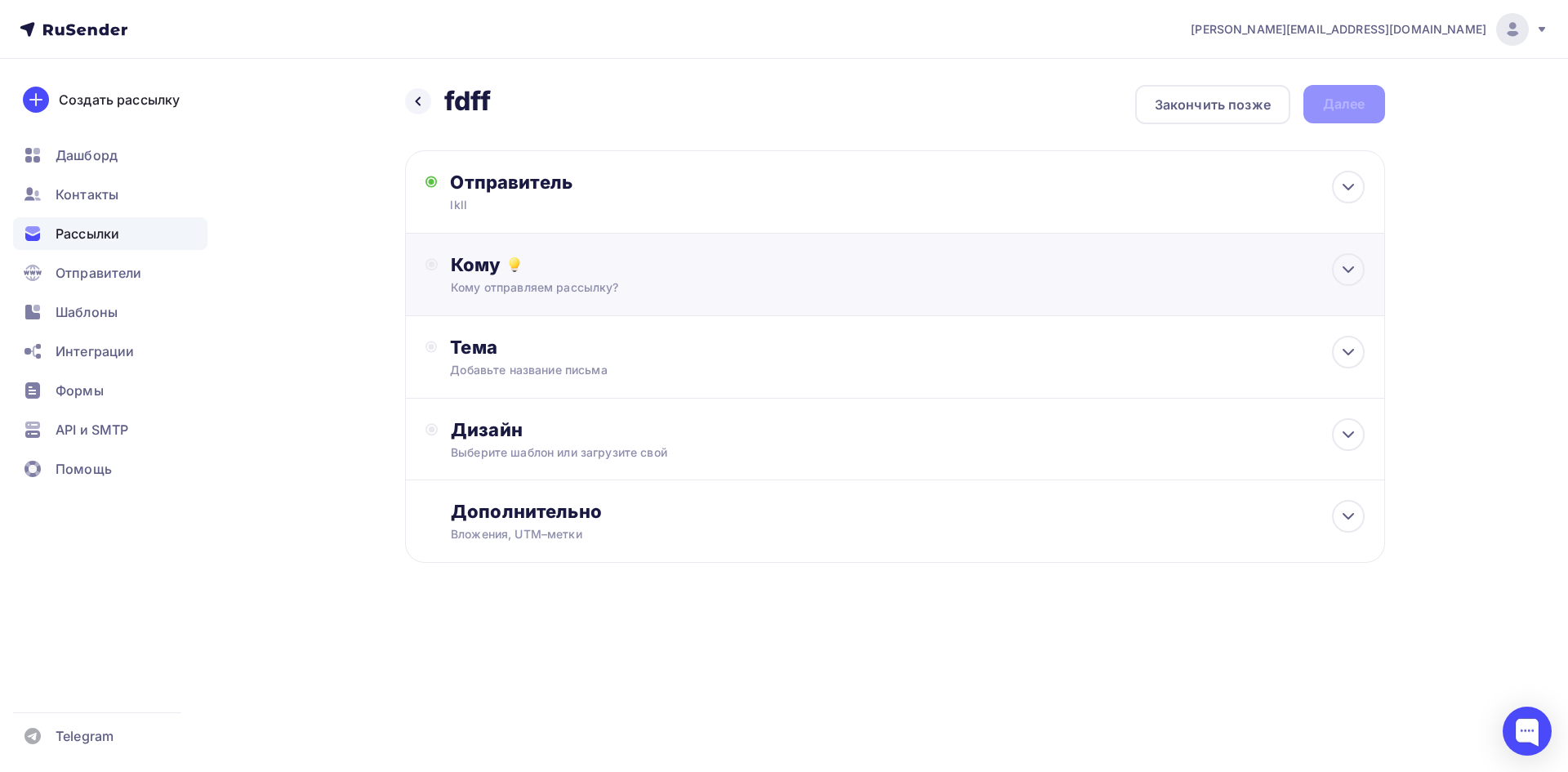
click at [516, 298] on div "Кому Кому отправляем рассылку? Списки получателей Выберите список Все списки id…" at bounding box center [894, 274] width 980 height 82
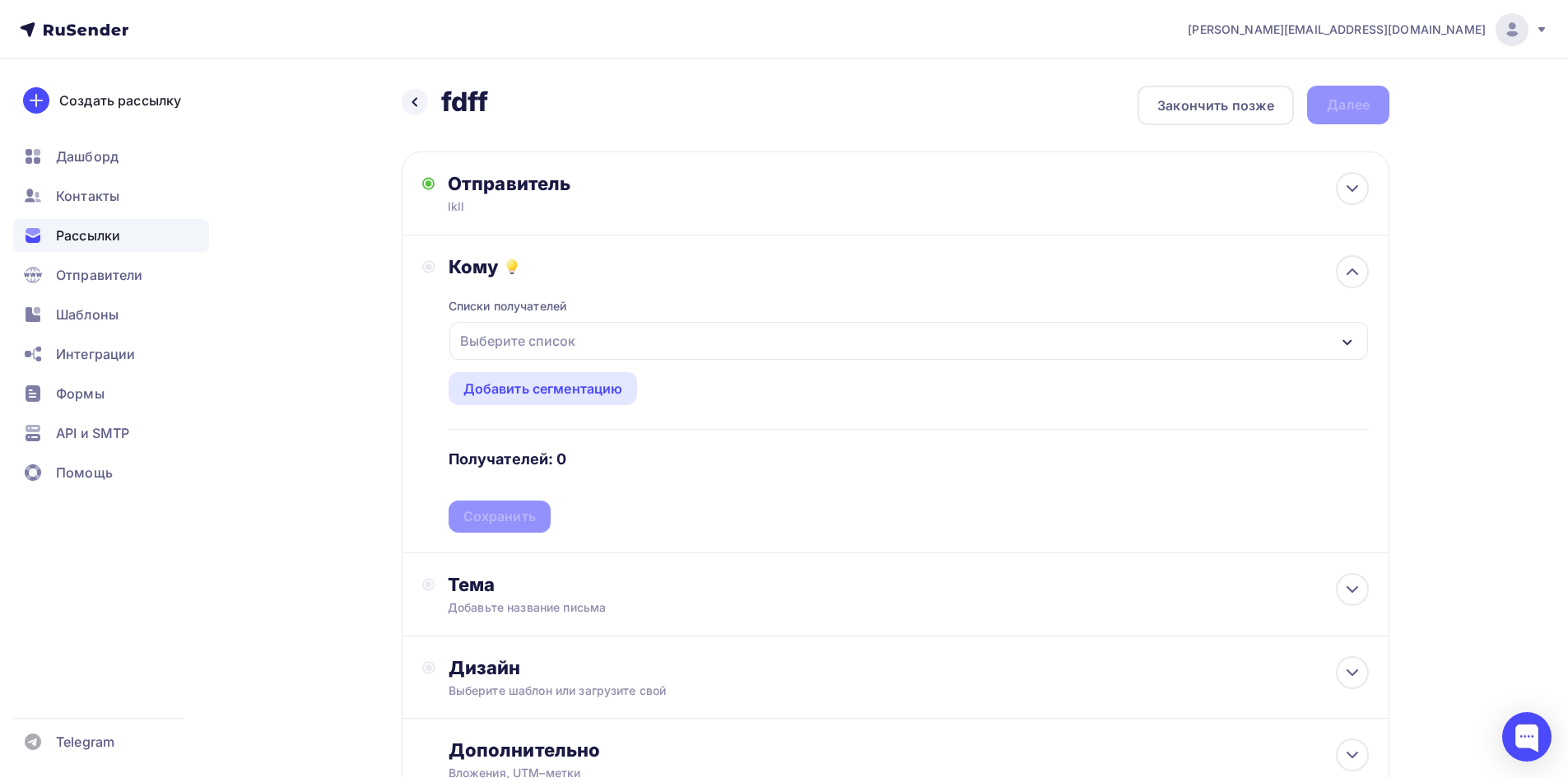
click at [520, 325] on div "Выберите список" at bounding box center [908, 341] width 919 height 38
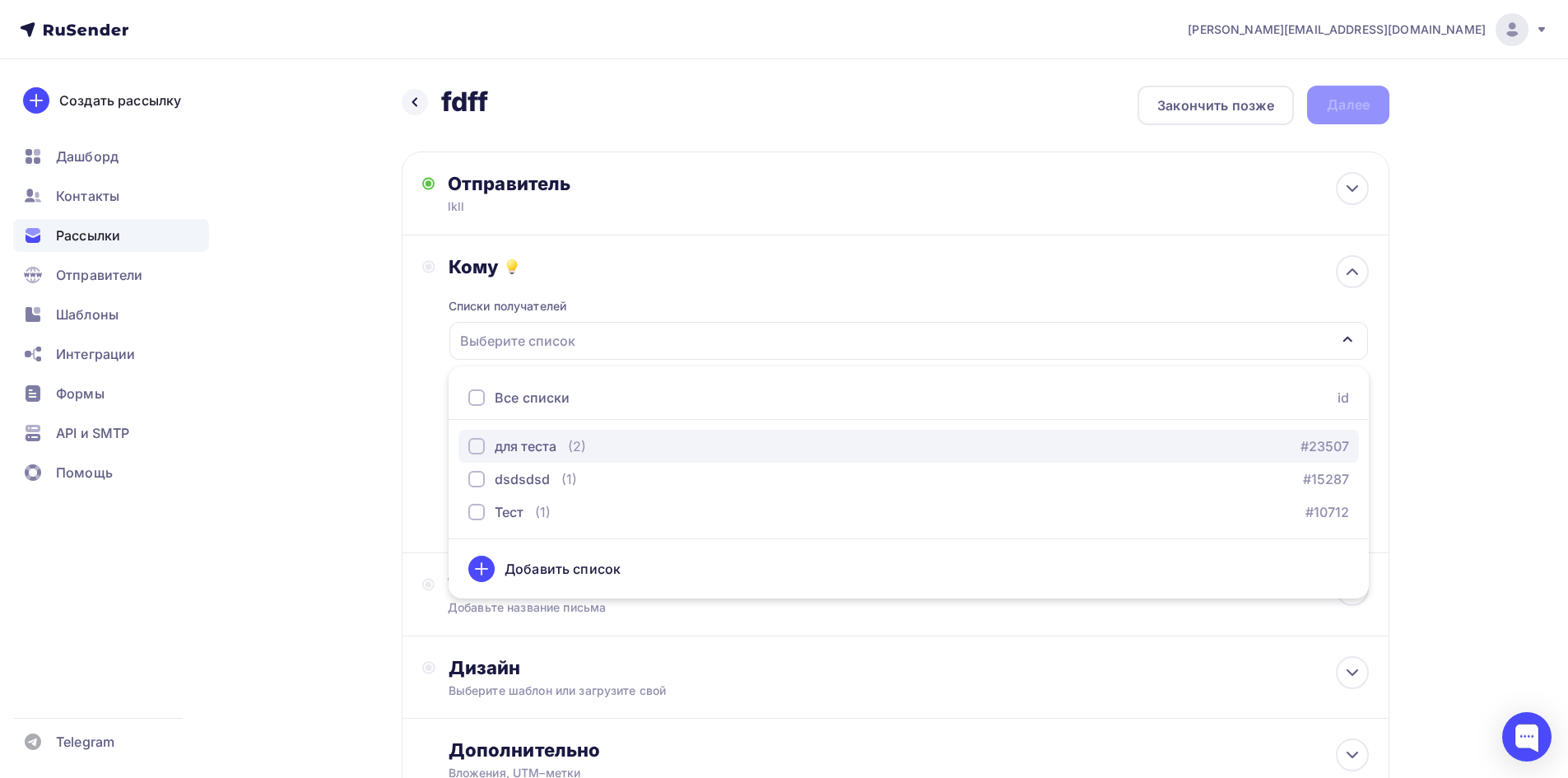
click at [513, 439] on div "для теста" at bounding box center [525, 446] width 62 height 20
drag, startPoint x: 327, startPoint y: 567, endPoint x: 365, endPoint y: 555, distance: 39.8
click at [341, 565] on div "Назад fdff fdff Закончить позже Далее Отправитель lkll Email * malenko@ucoz-tea…" at bounding box center [784, 484] width 1349 height 849
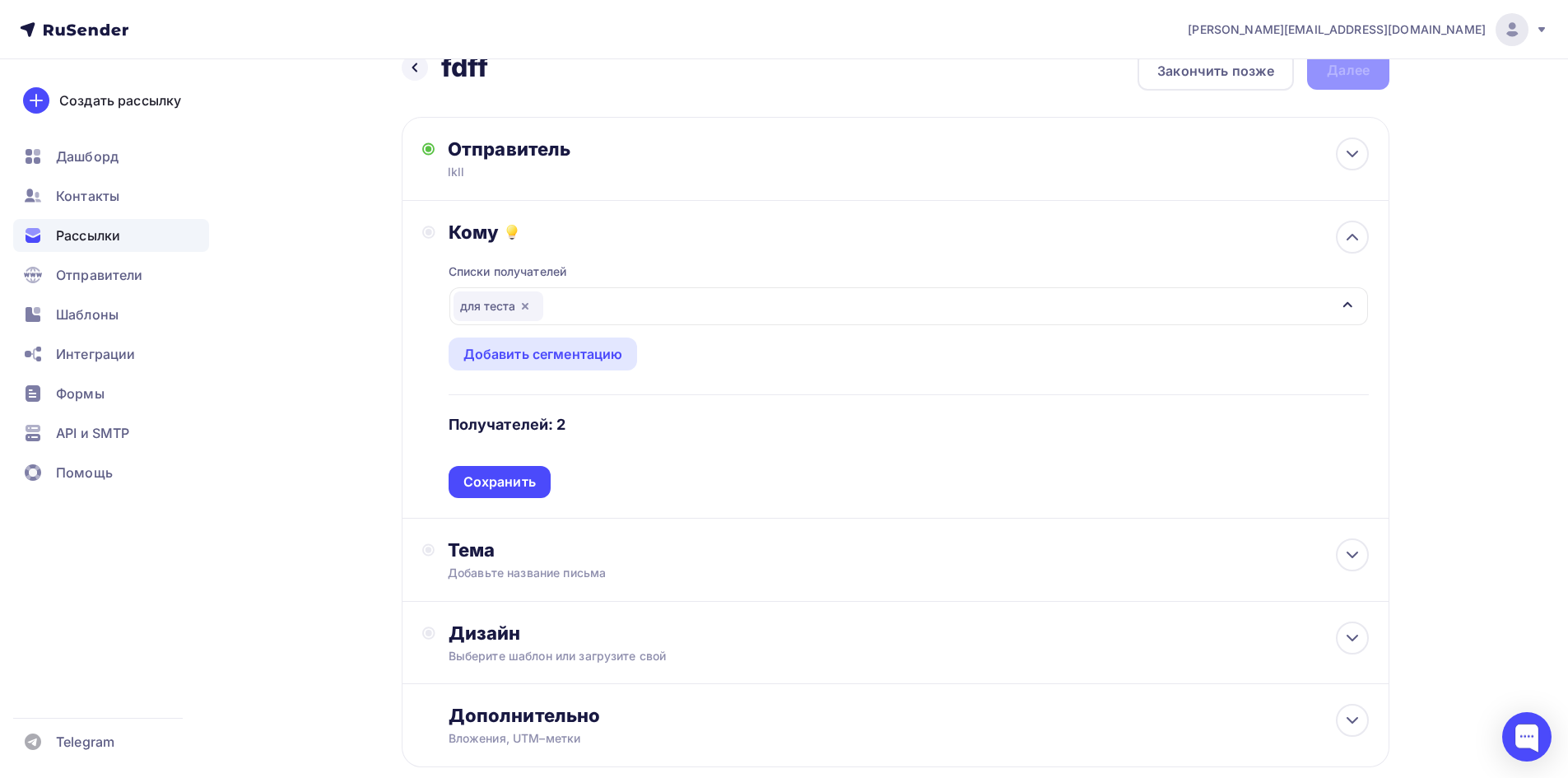
scroll to position [130, 0]
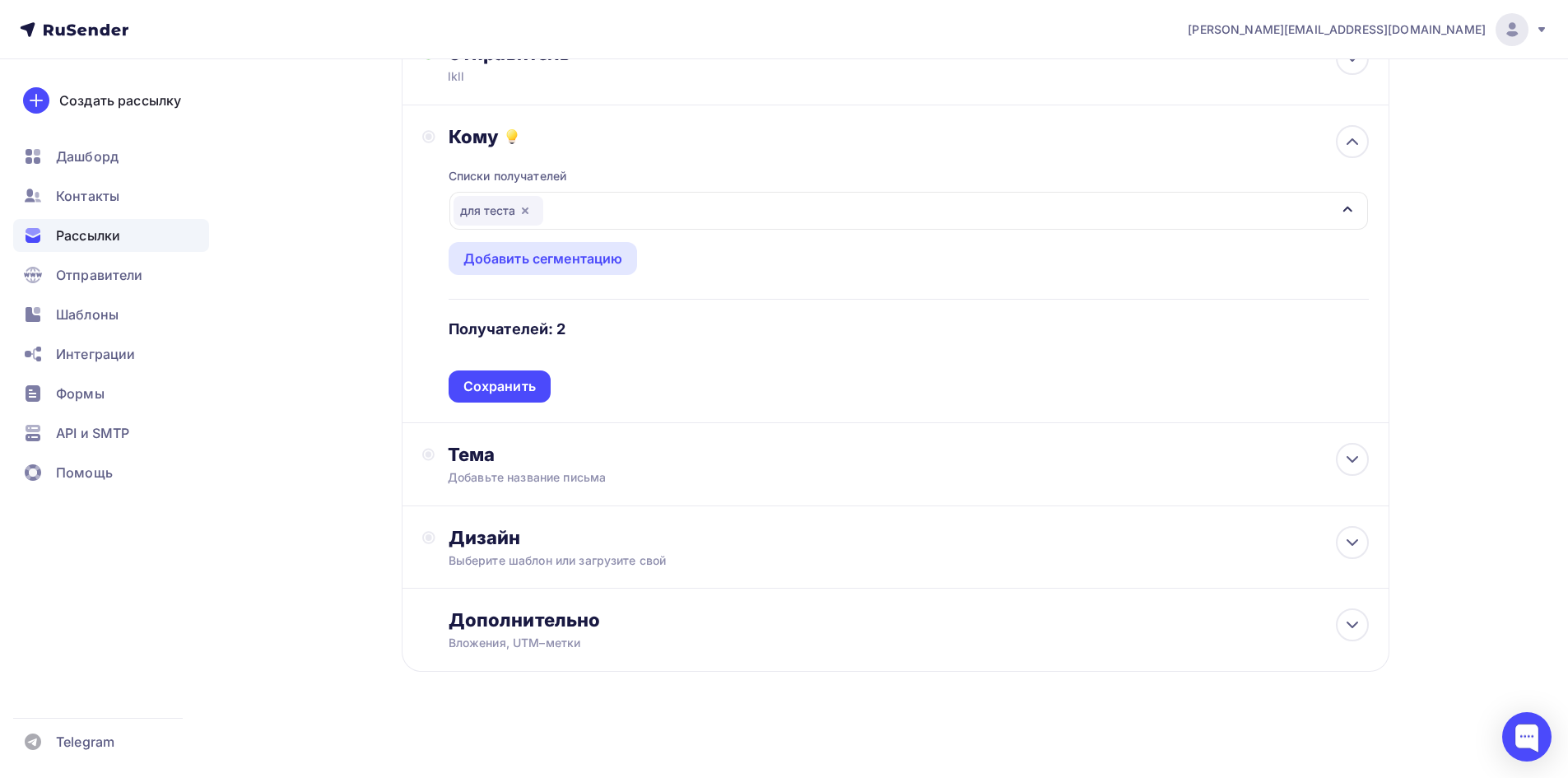
drag, startPoint x: 393, startPoint y: 495, endPoint x: 387, endPoint y: 508, distance: 14.3
click at [394, 496] on div "Назад fdff fdff Закончить позже Далее Отправитель lkll Email * malenko@ucoz-tea…" at bounding box center [784, 354] width 1349 height 849
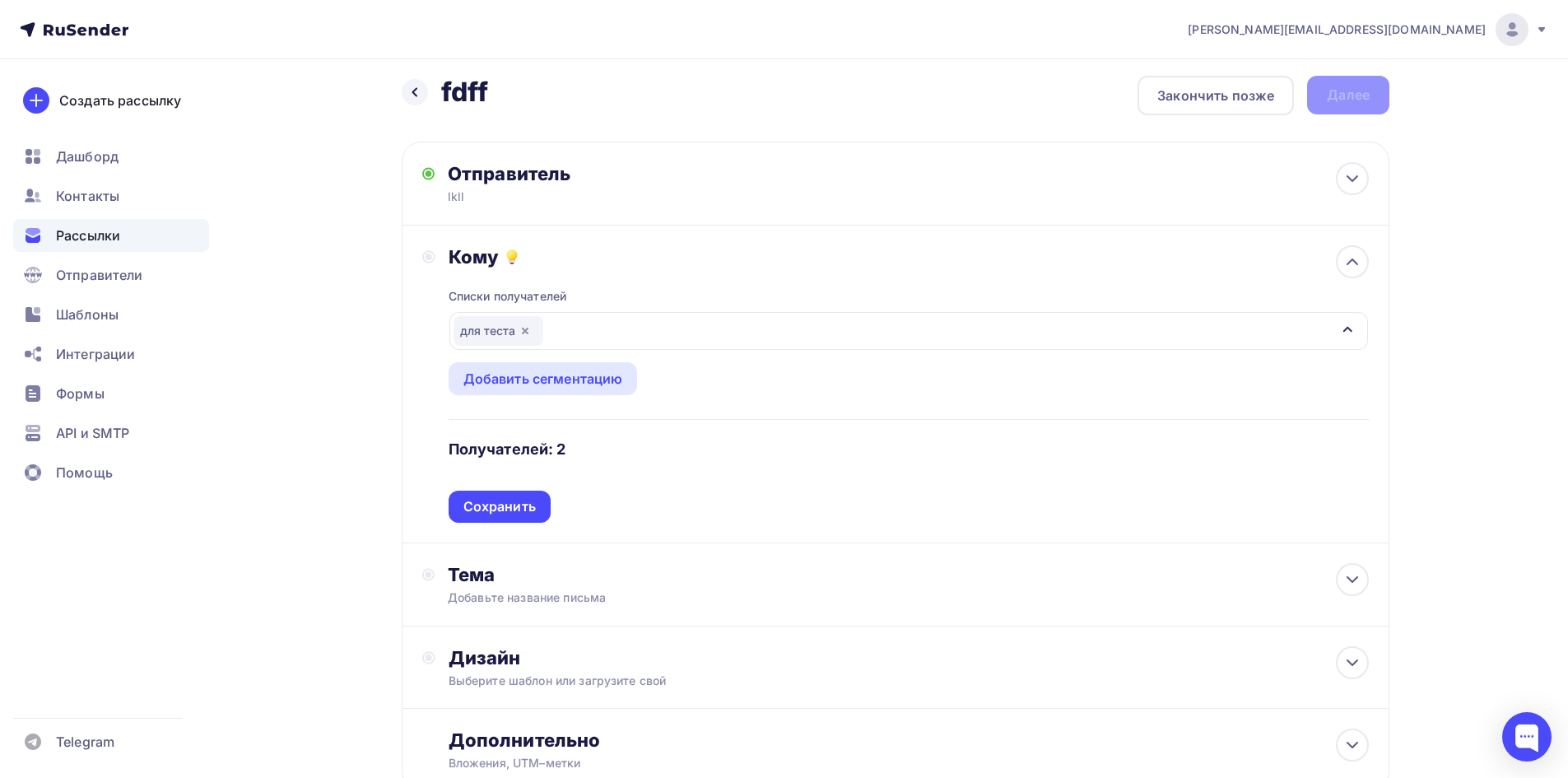
scroll to position [0, 0]
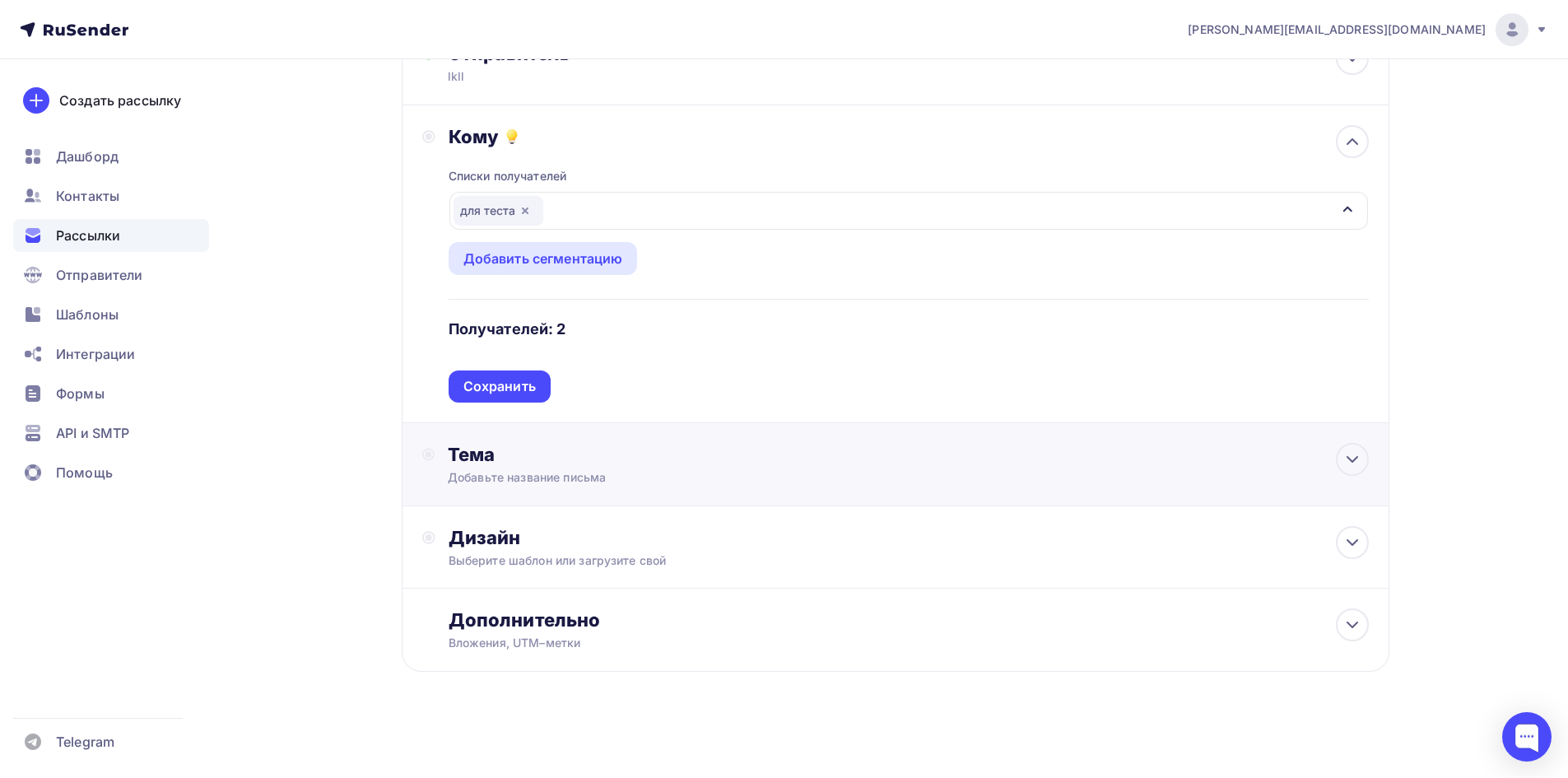
click at [540, 464] on div "Тема" at bounding box center [611, 454] width 325 height 23
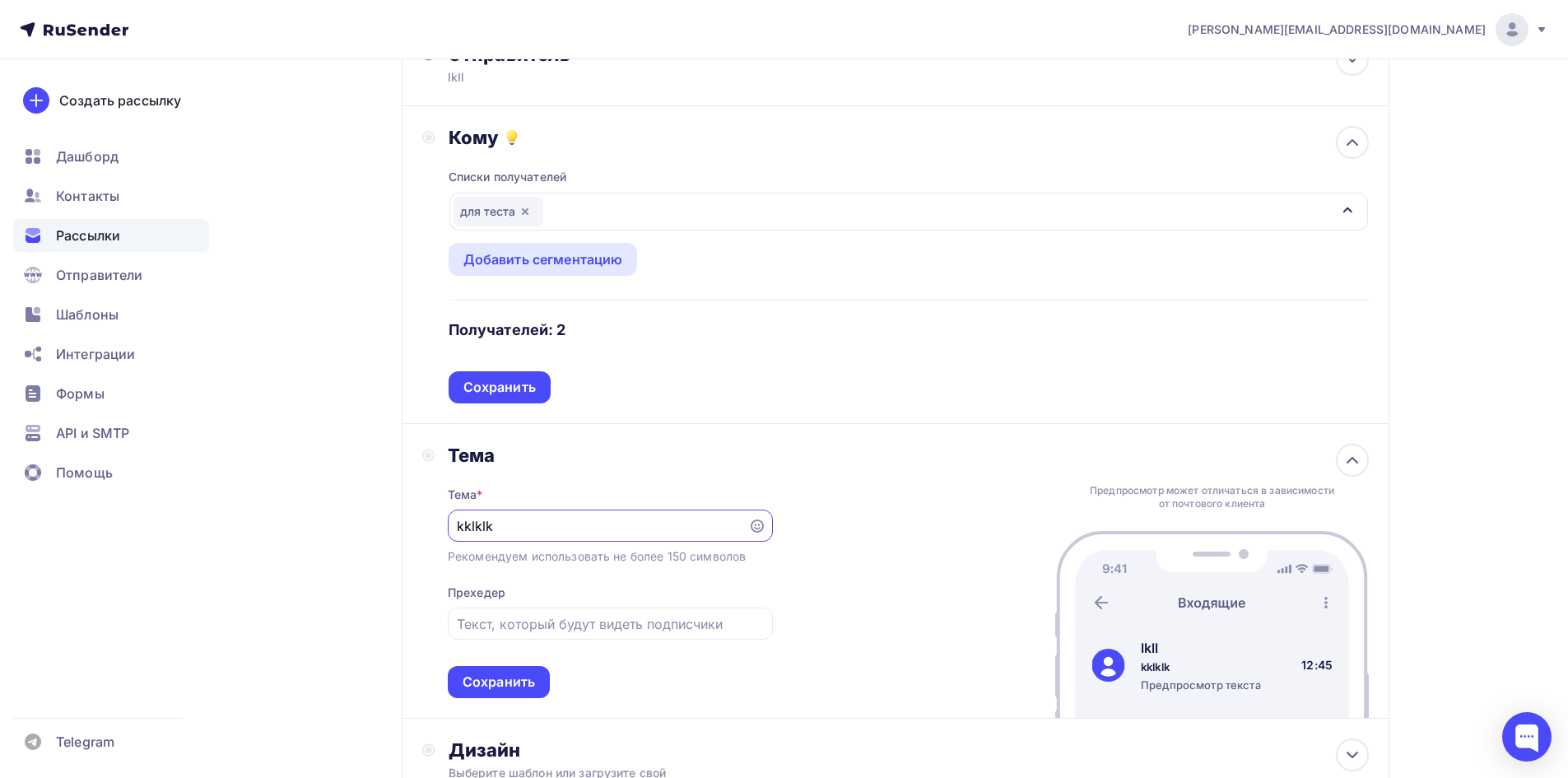
type input "kklklk"
click at [404, 609] on div "Тема Тема * kklklk Рекомендуем использовать не более 150 символов Прехедер Сохр…" at bounding box center [895, 571] width 988 height 294
click at [512, 693] on div "Сохранить" at bounding box center [499, 682] width 102 height 32
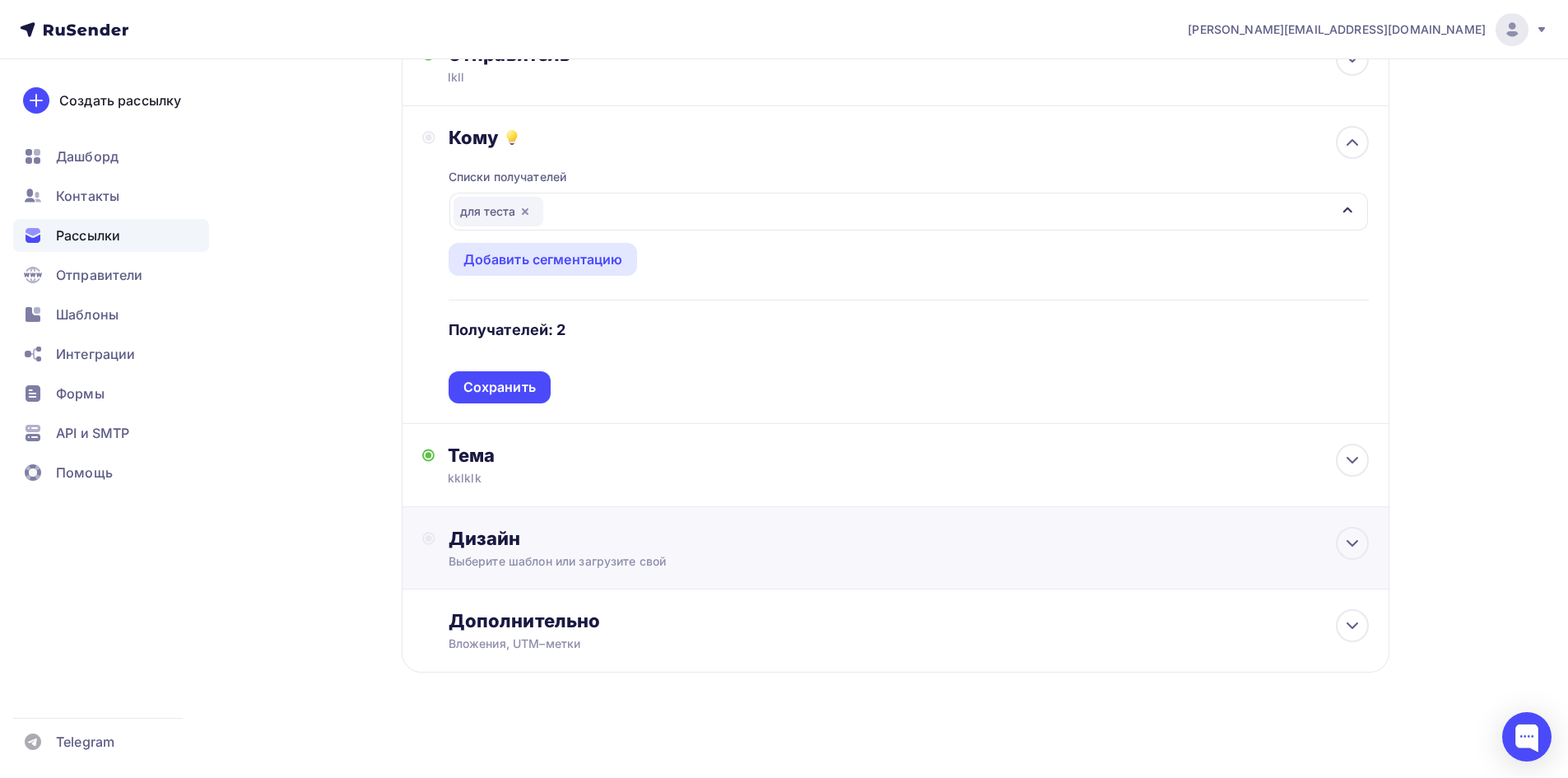
click at [523, 544] on div "Дизайн" at bounding box center [909, 538] width 920 height 23
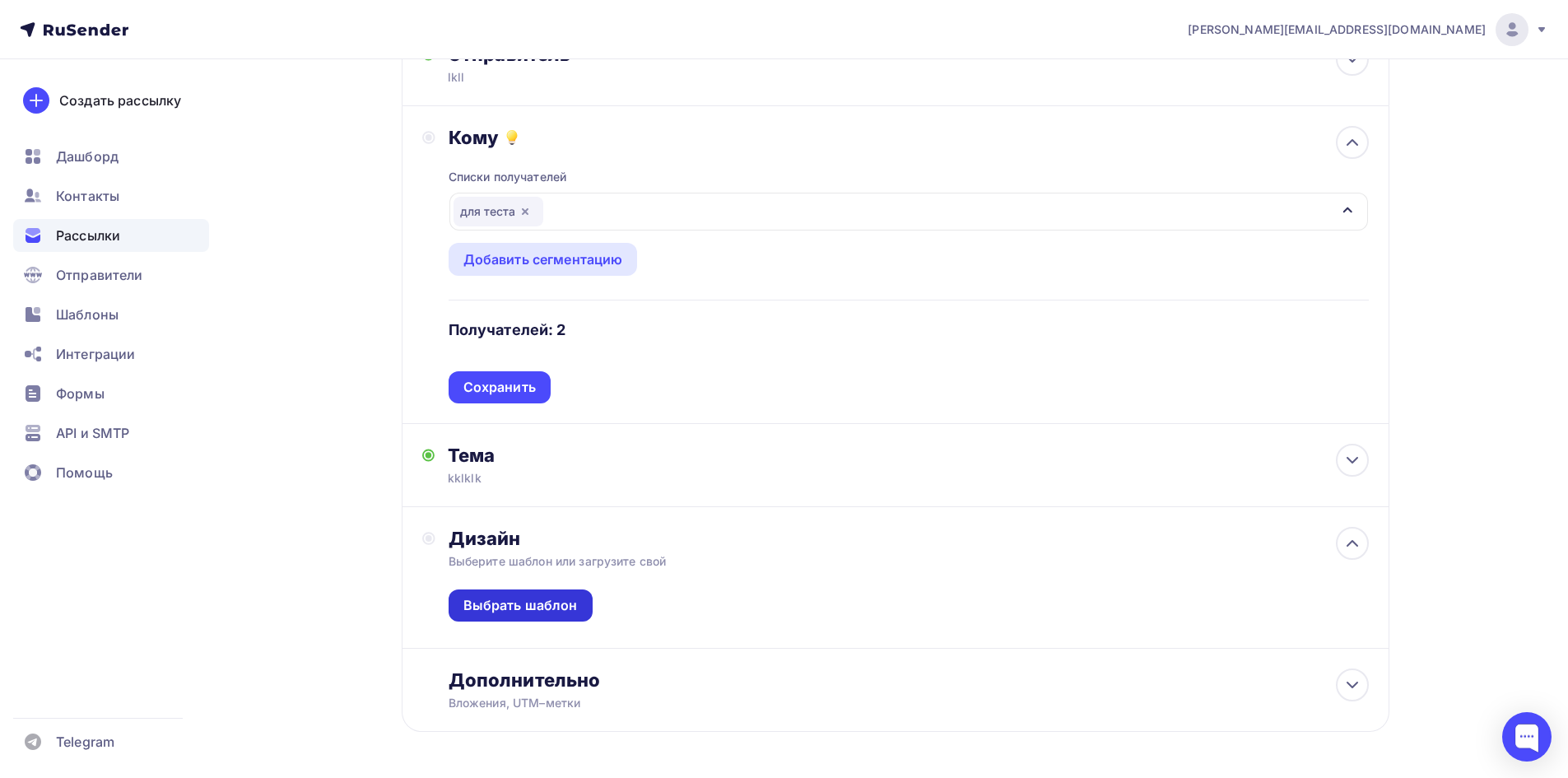
click at [516, 614] on div "Выбрать шаблон" at bounding box center [521, 604] width 144 height 32
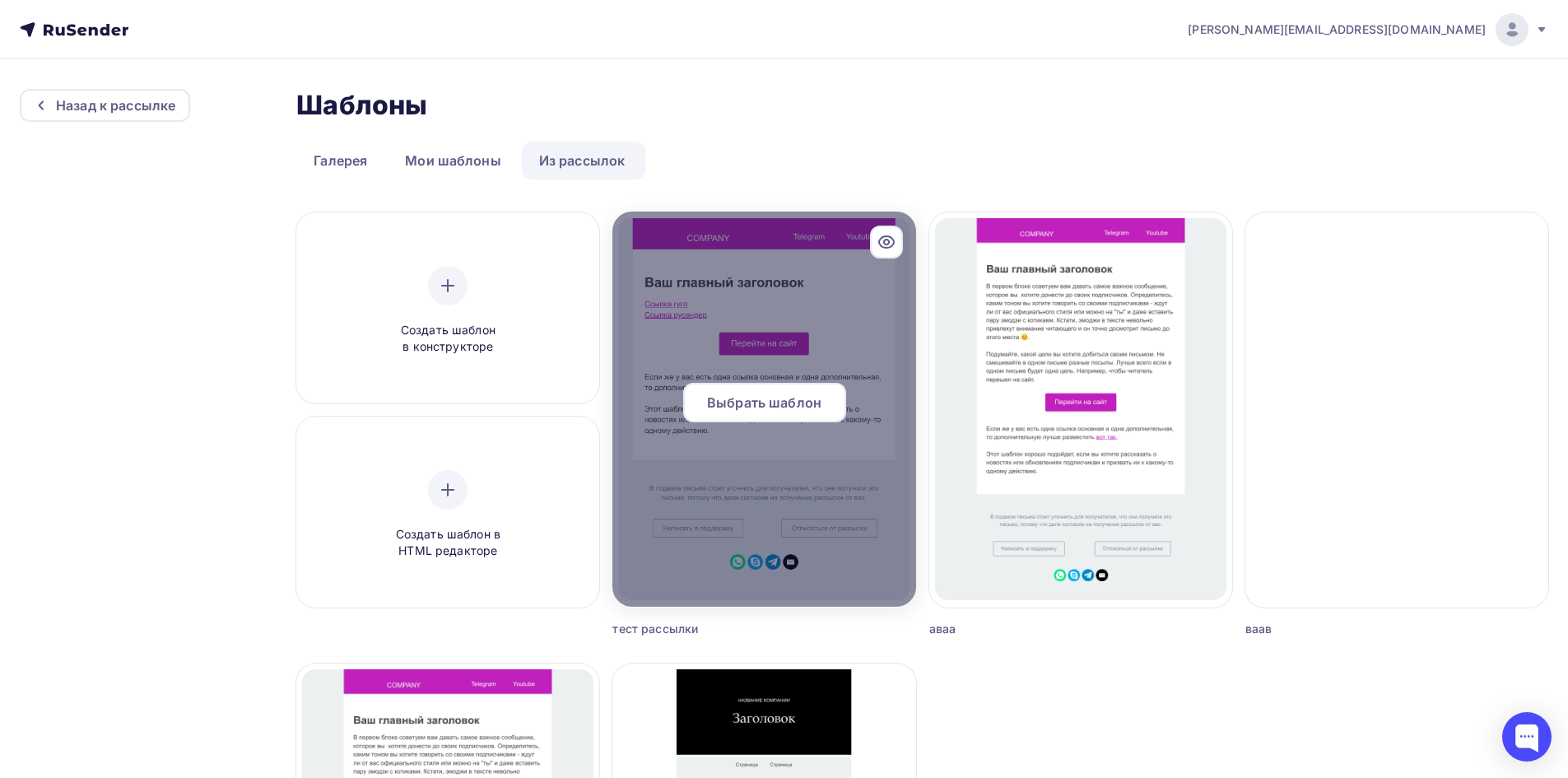
click at [757, 405] on span "Выбрать шаблон" at bounding box center [764, 403] width 115 height 20
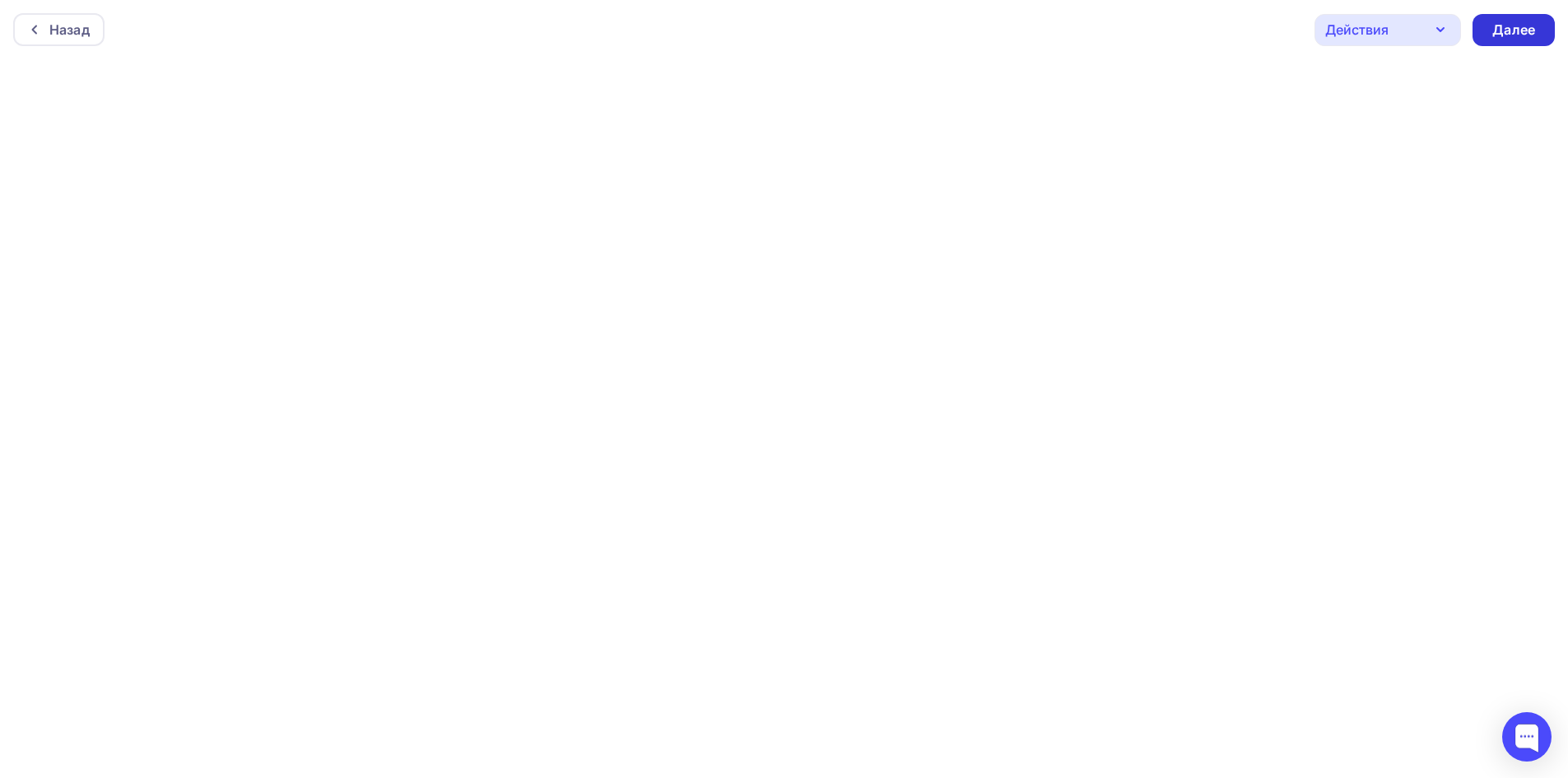
click at [1493, 43] on div "Далее" at bounding box center [1513, 29] width 83 height 32
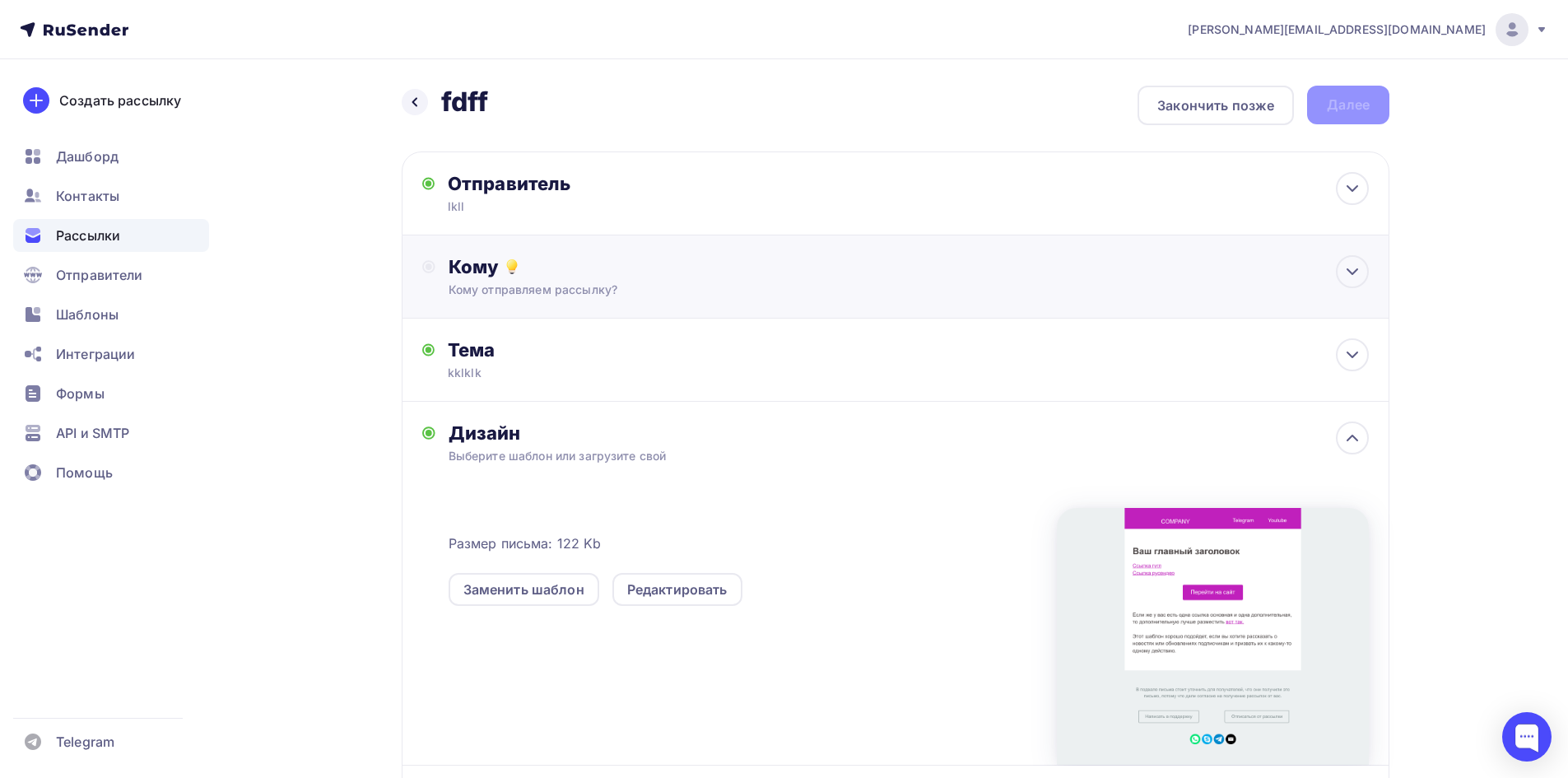
click at [547, 283] on div "Кому отправляем рассылку?" at bounding box center [864, 290] width 829 height 16
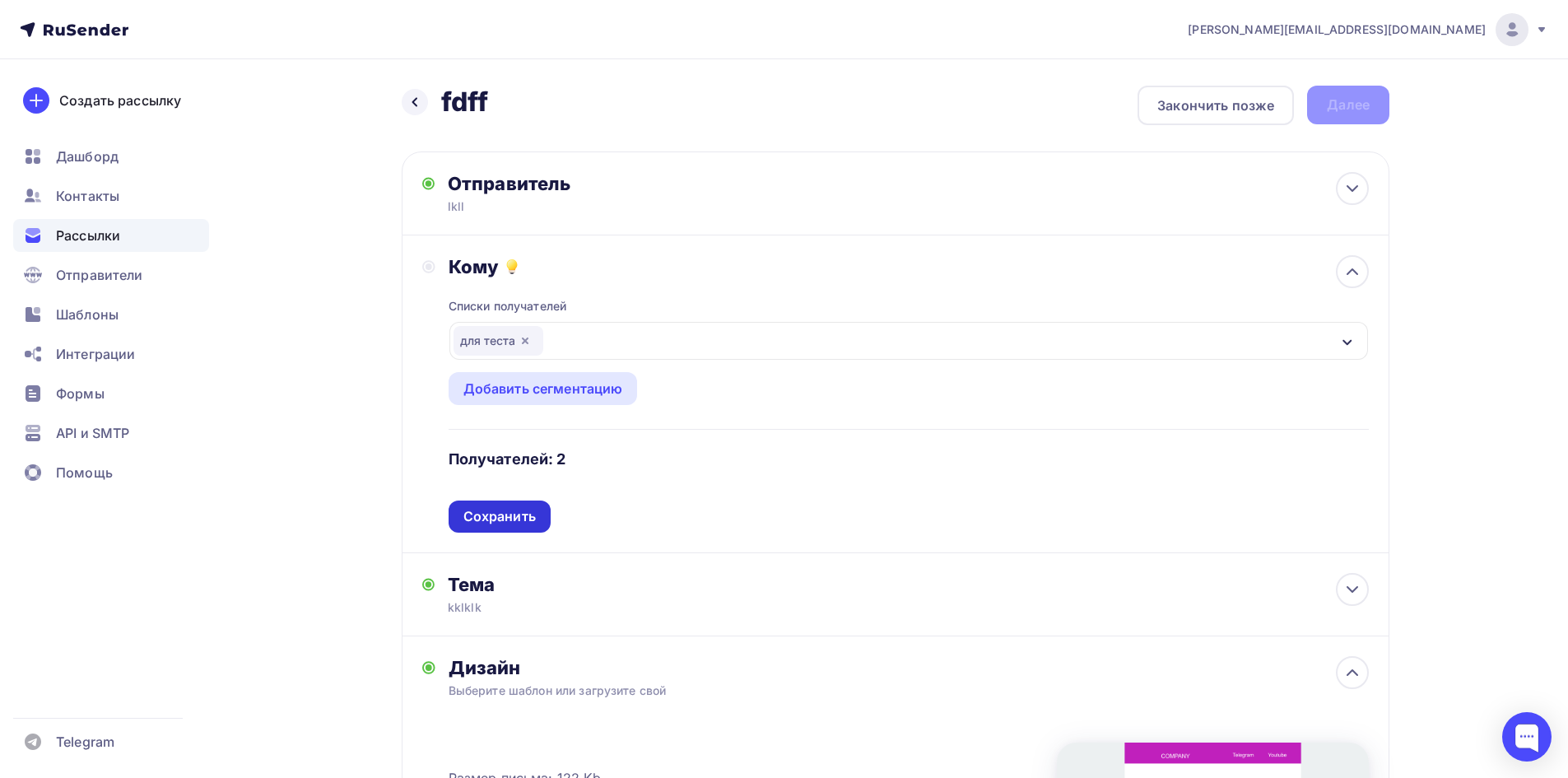
click at [547, 516] on div "Сохранить" at bounding box center [500, 516] width 102 height 32
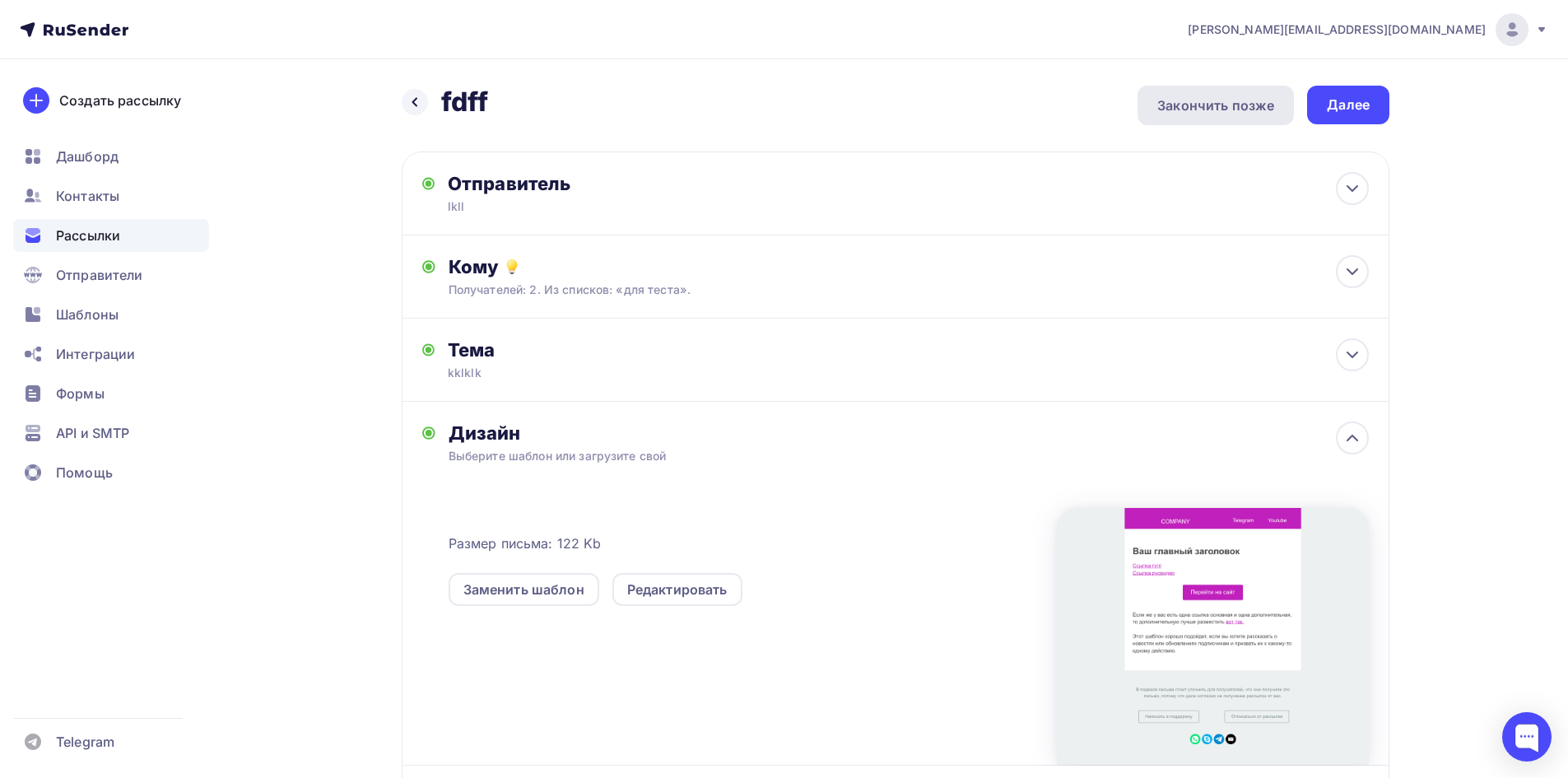
click at [1249, 99] on div "Закончить позже" at bounding box center [1215, 105] width 117 height 20
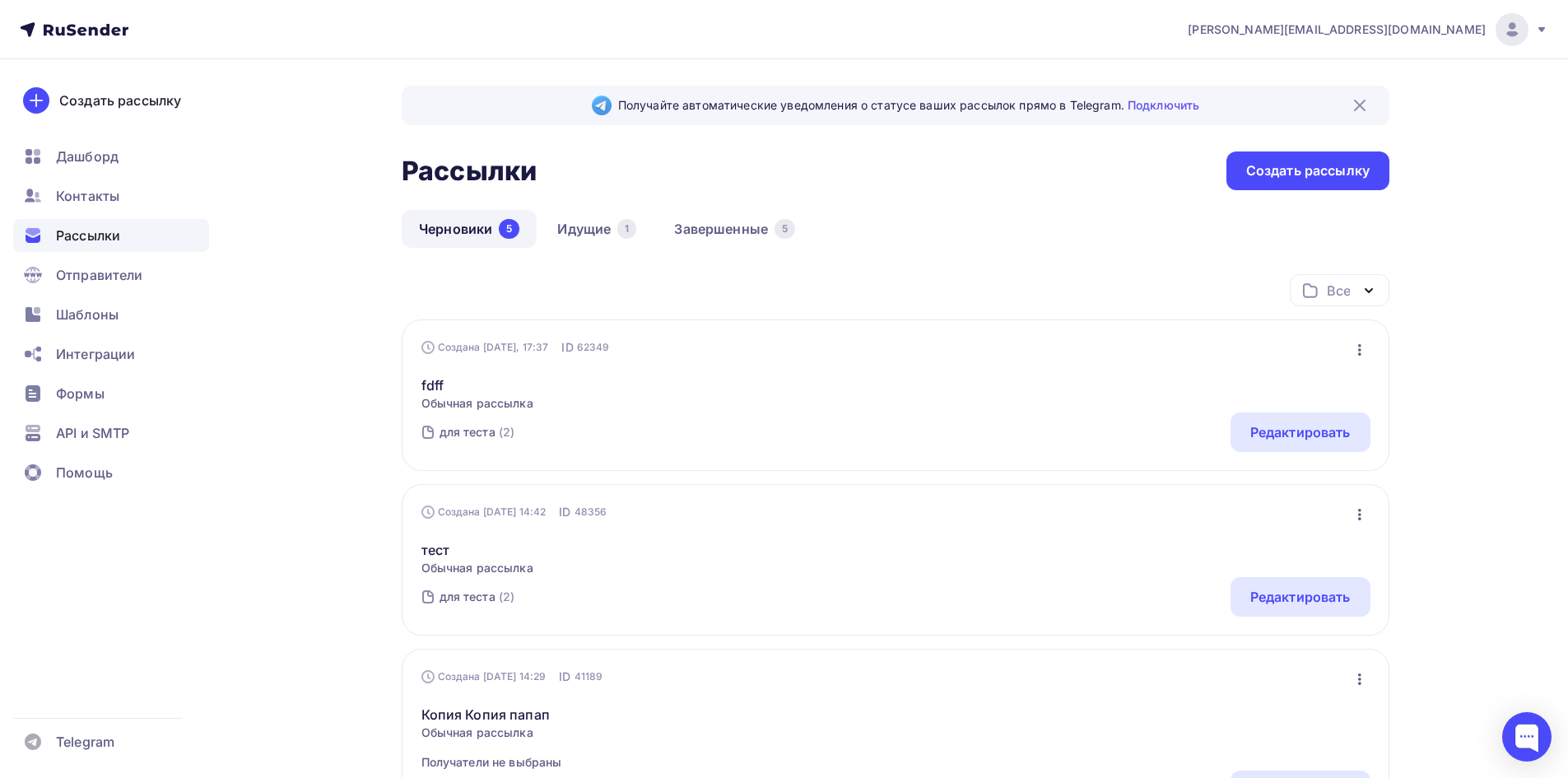
click at [584, 252] on div "Черновики 5 Идущие 1 Завершенные 5" at bounding box center [895, 242] width 988 height 65
click at [596, 224] on link "Идущие 1" at bounding box center [596, 229] width 114 height 38
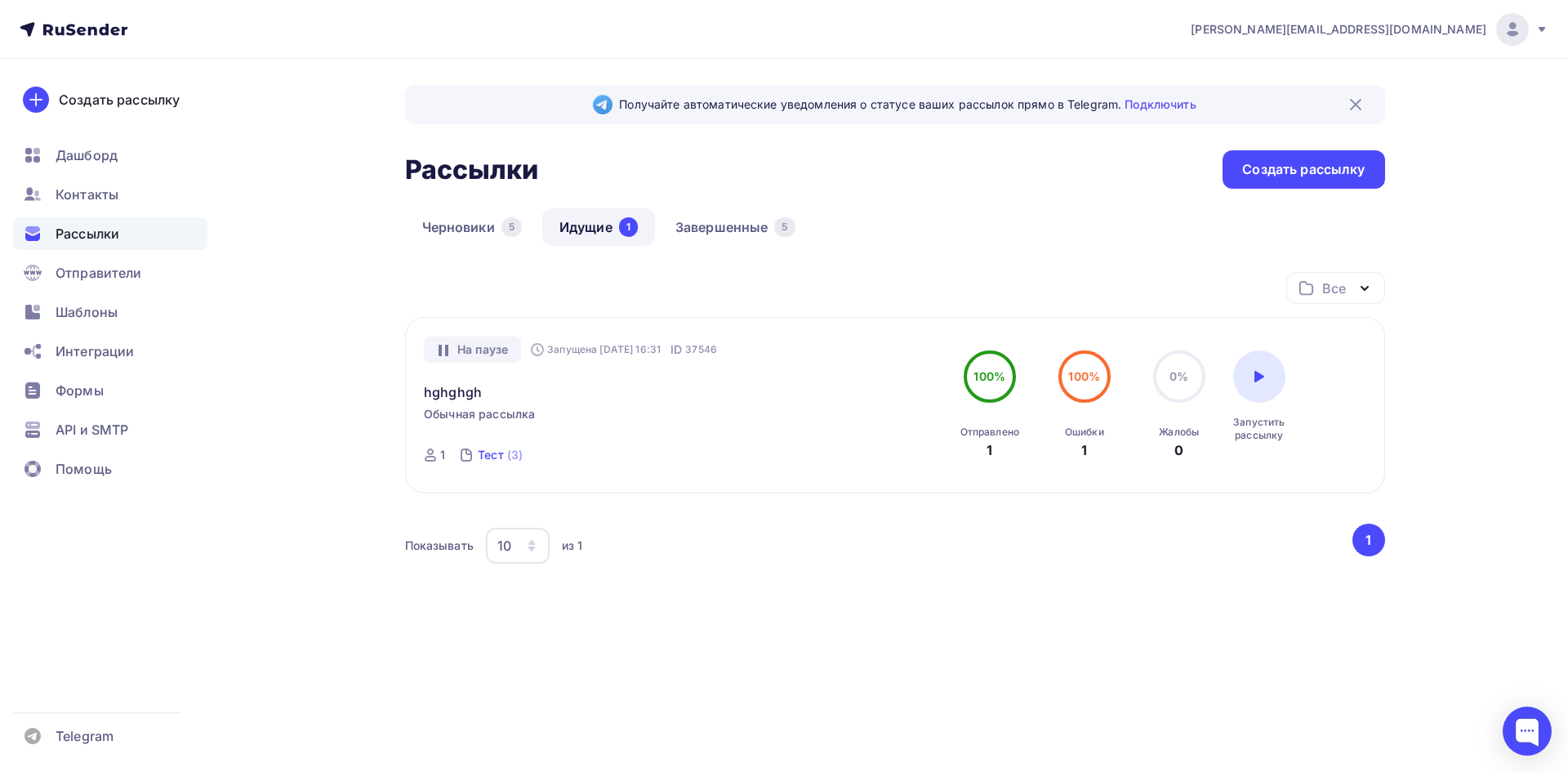
click at [509, 451] on div "(3)" at bounding box center [514, 455] width 15 height 16
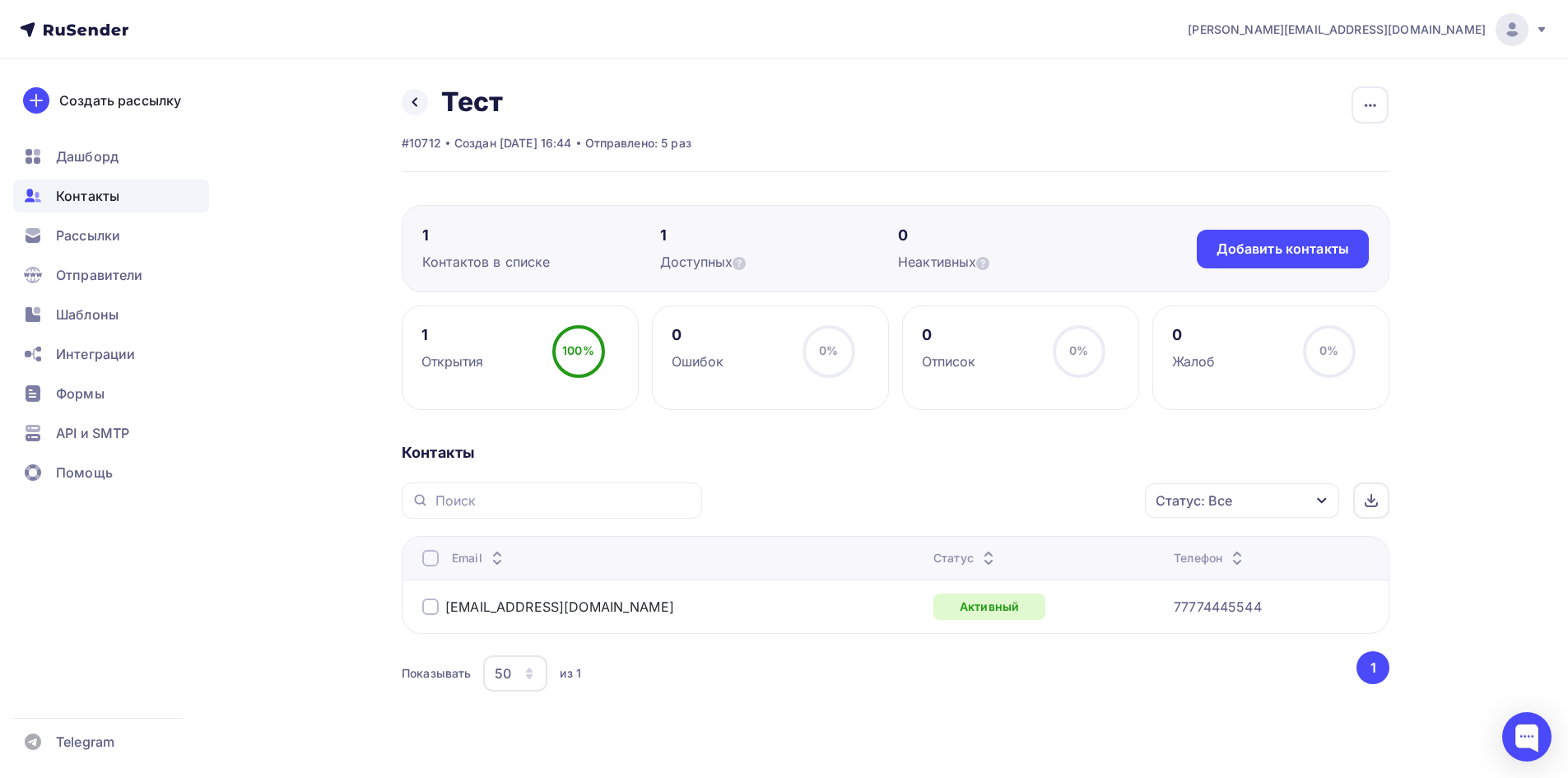
scroll to position [24, 0]
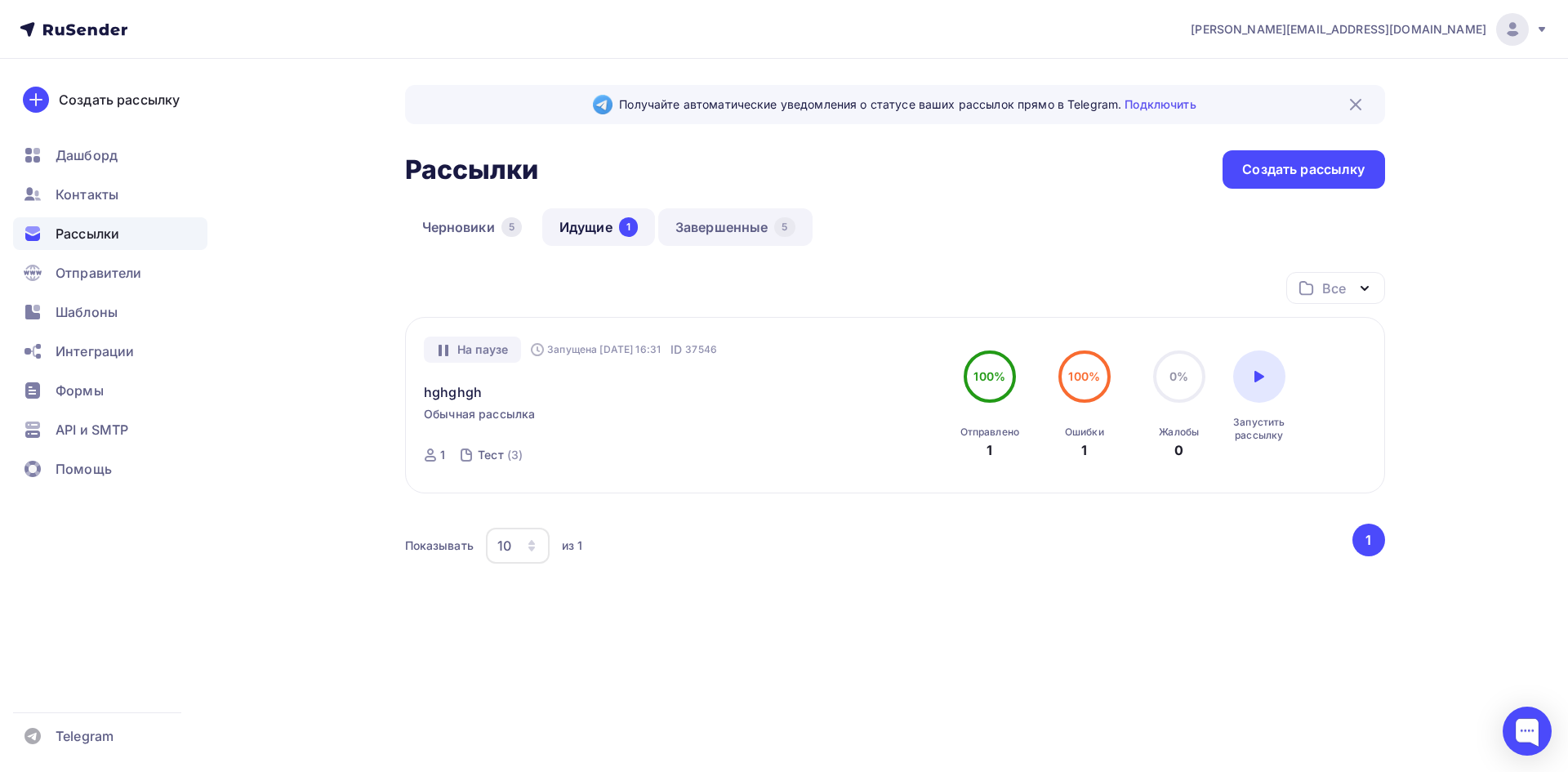
click at [704, 241] on link "Завершенные 5" at bounding box center [735, 227] width 154 height 38
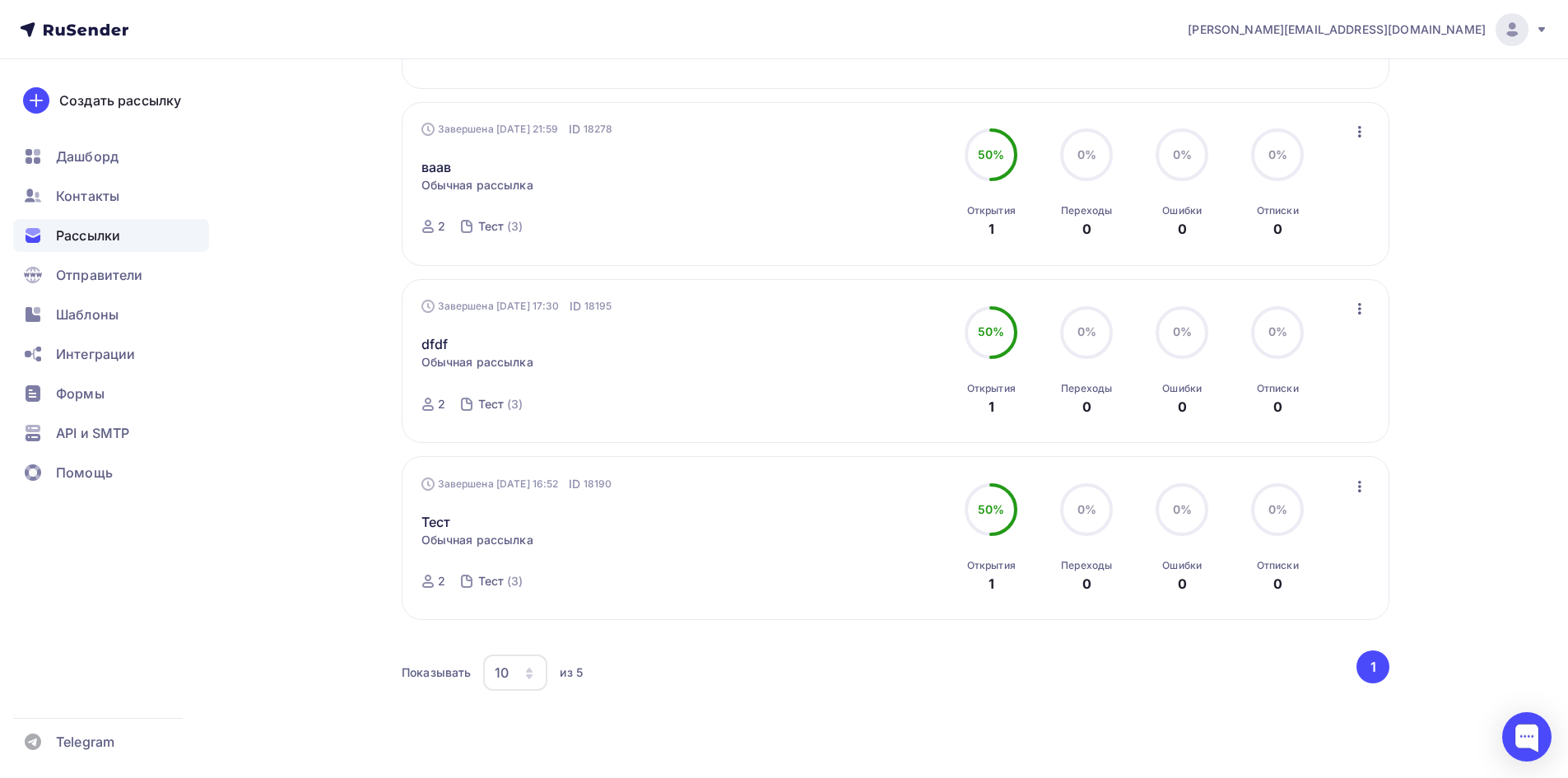
scroll to position [576, 0]
click at [500, 579] on div "Тест" at bounding box center [491, 577] width 26 height 16
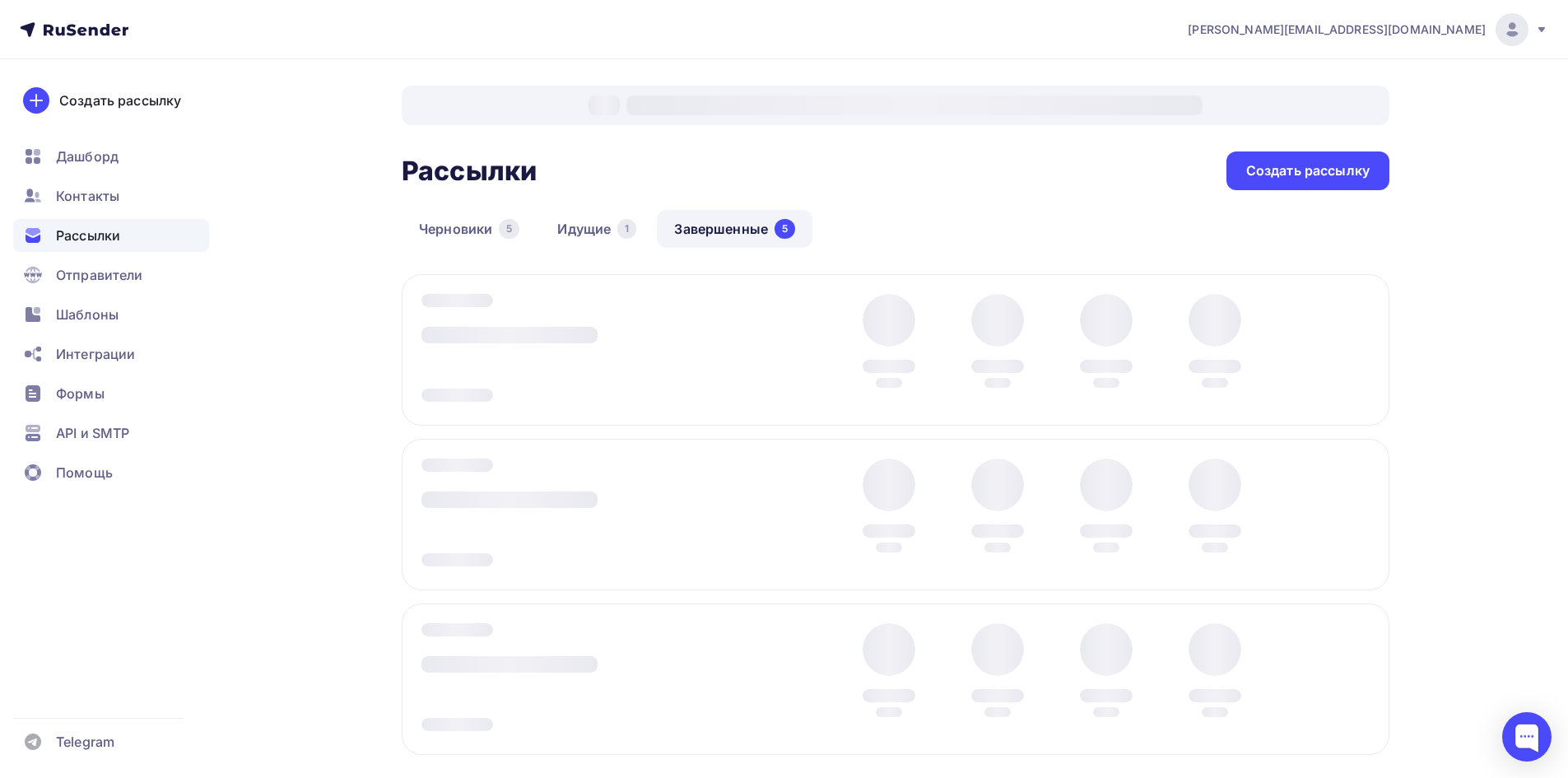
scroll to position [27, 0]
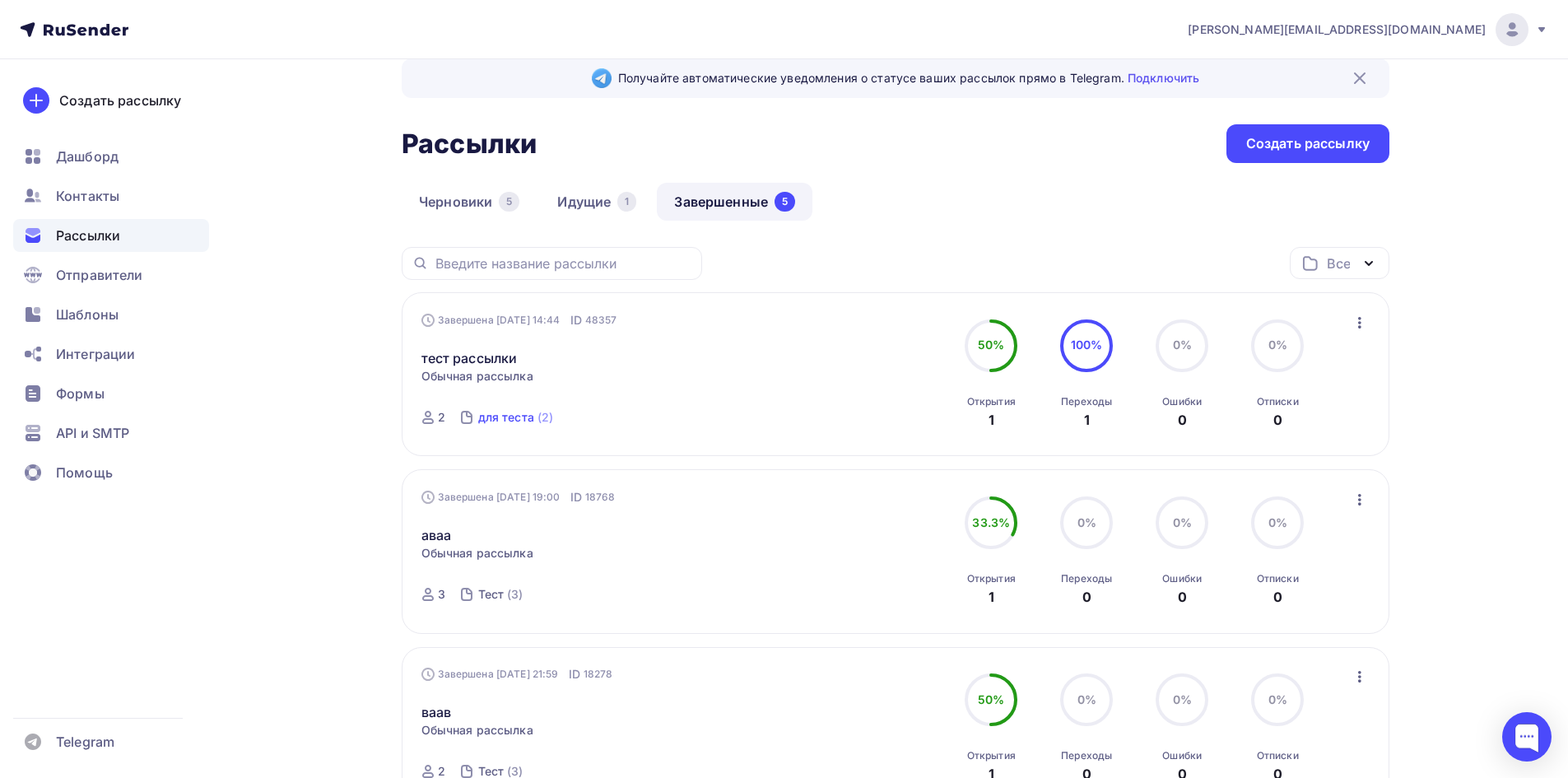
click at [512, 415] on div "для теста" at bounding box center [506, 417] width 56 height 16
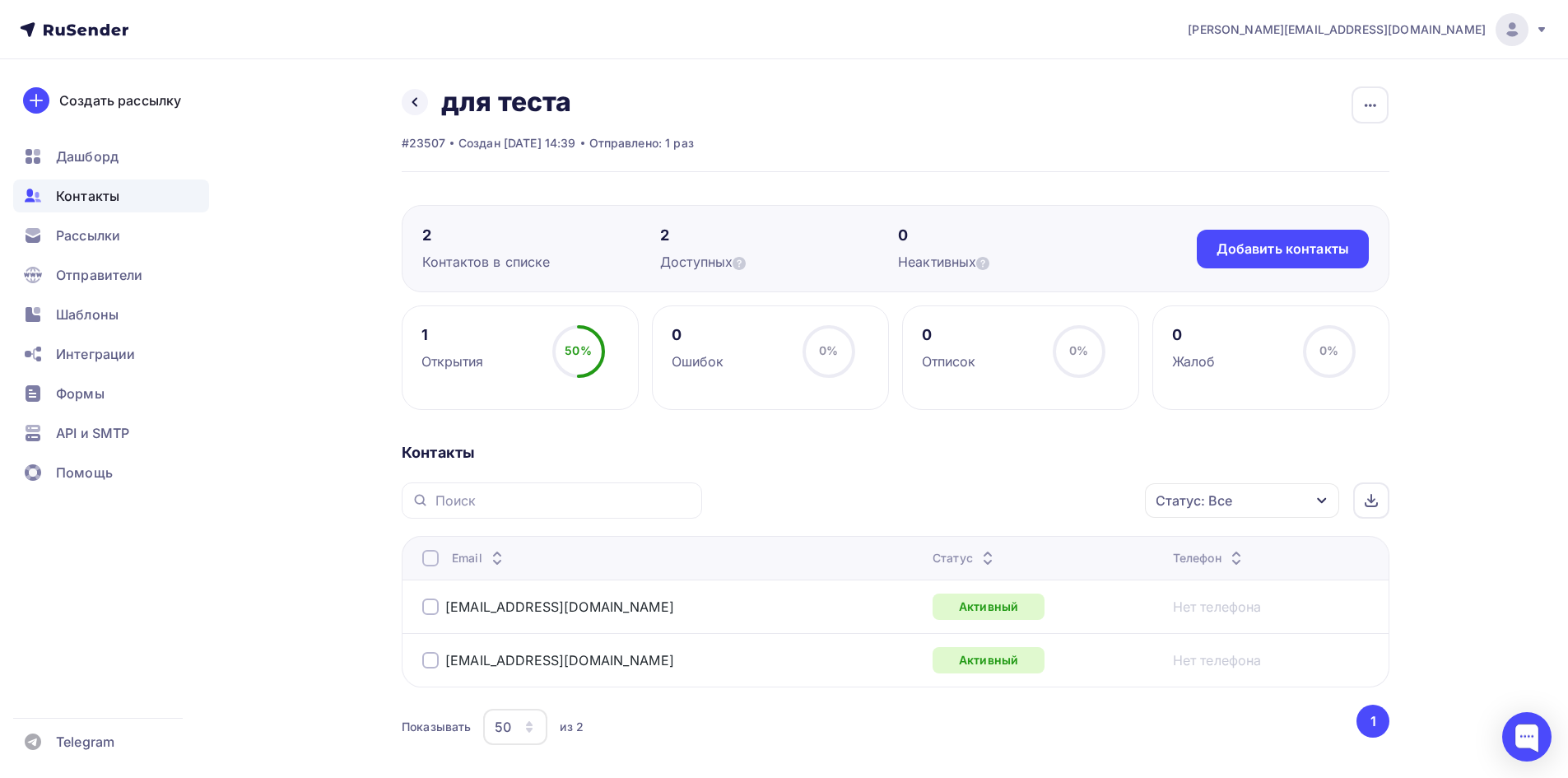
click at [404, 113] on div "Назад для теста Переименовать список Скачать список Отписать адреса Настроить п…" at bounding box center [547, 102] width 292 height 33
click at [411, 104] on icon at bounding box center [414, 102] width 13 height 13
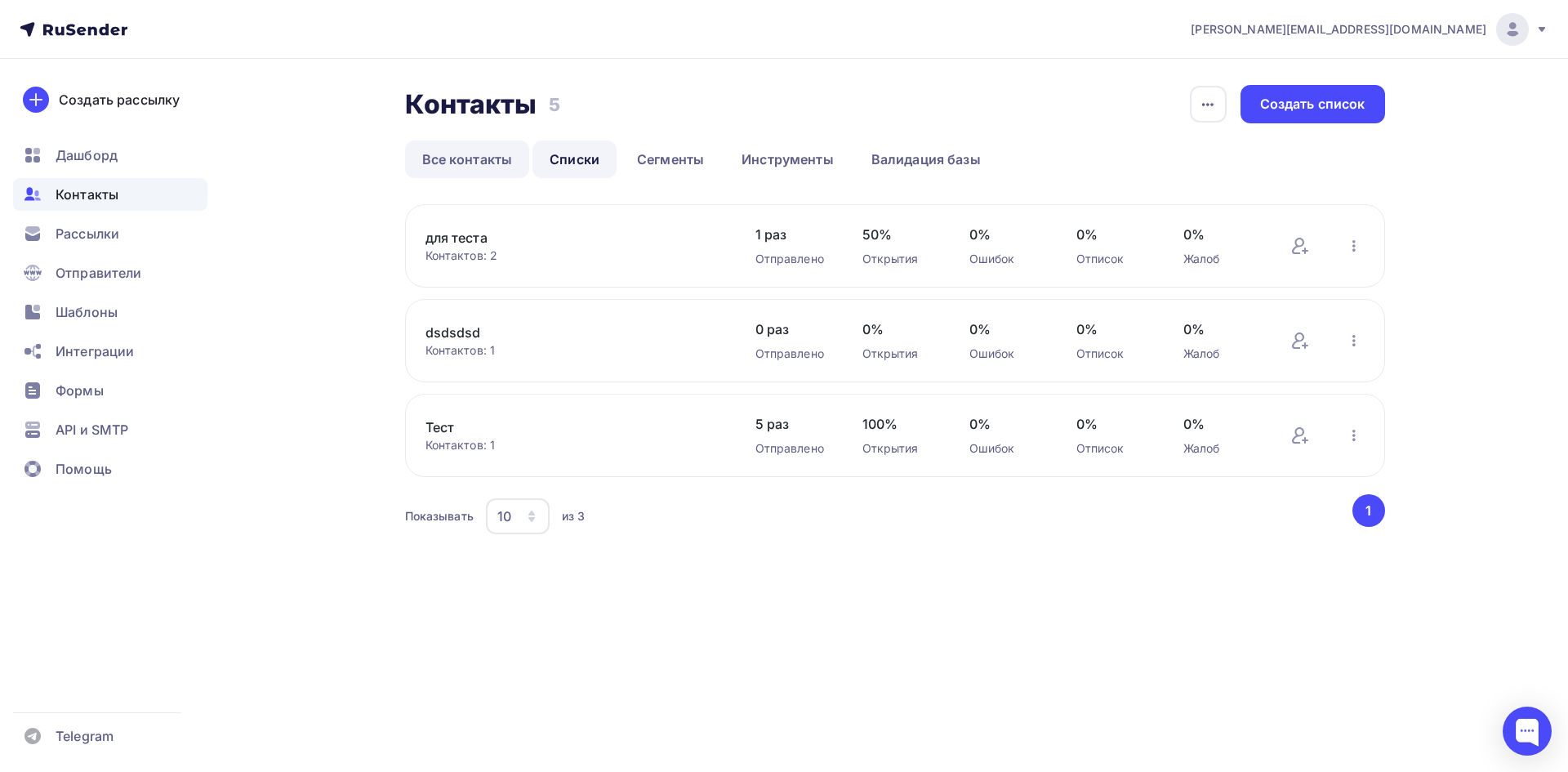
click at [516, 150] on link "Все контакты" at bounding box center [467, 160] width 125 height 38
click at [500, 152] on link "Все контакты" at bounding box center [467, 160] width 125 height 38
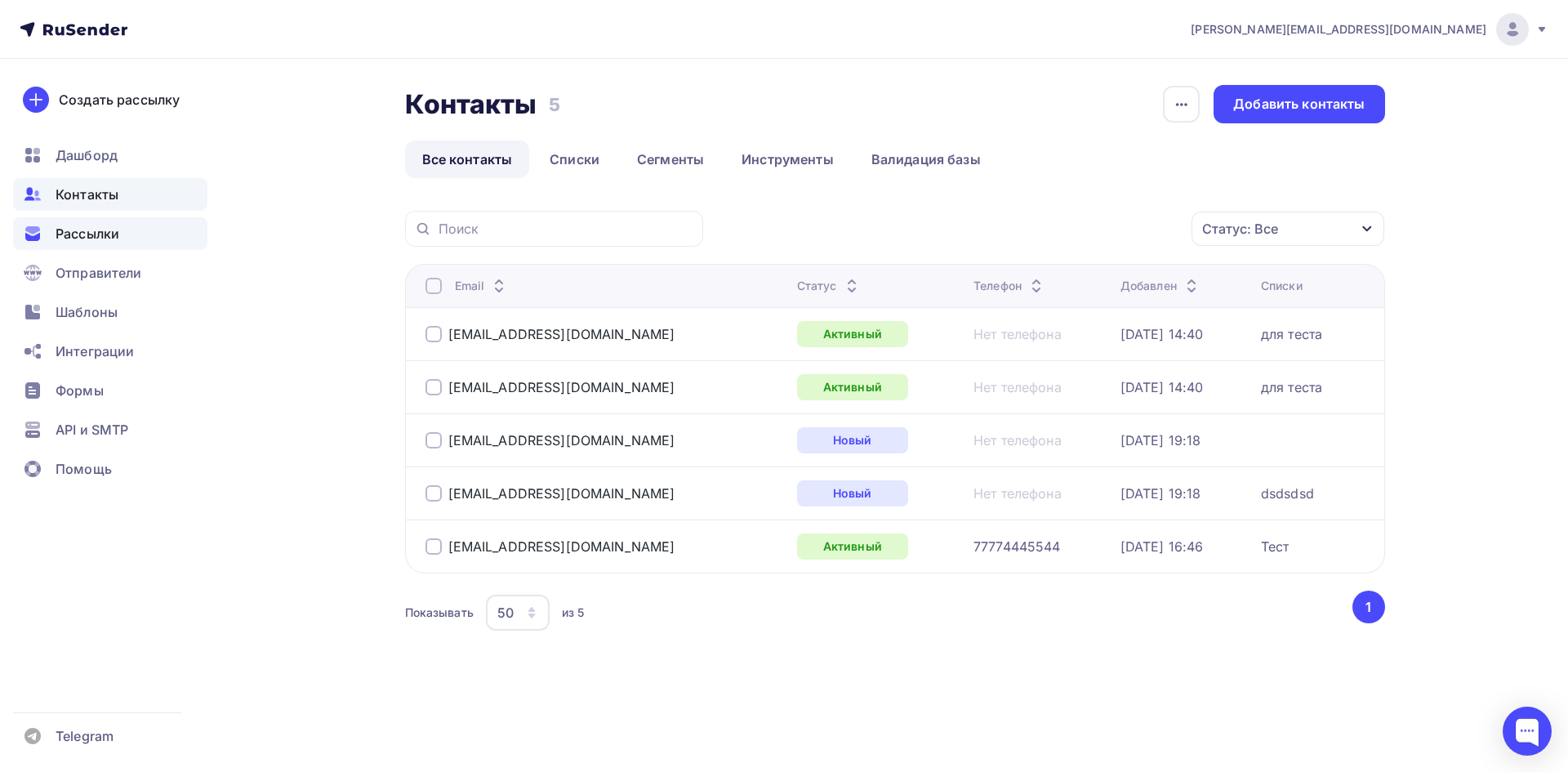
click at [118, 225] on span "Рассылки" at bounding box center [87, 234] width 64 height 20
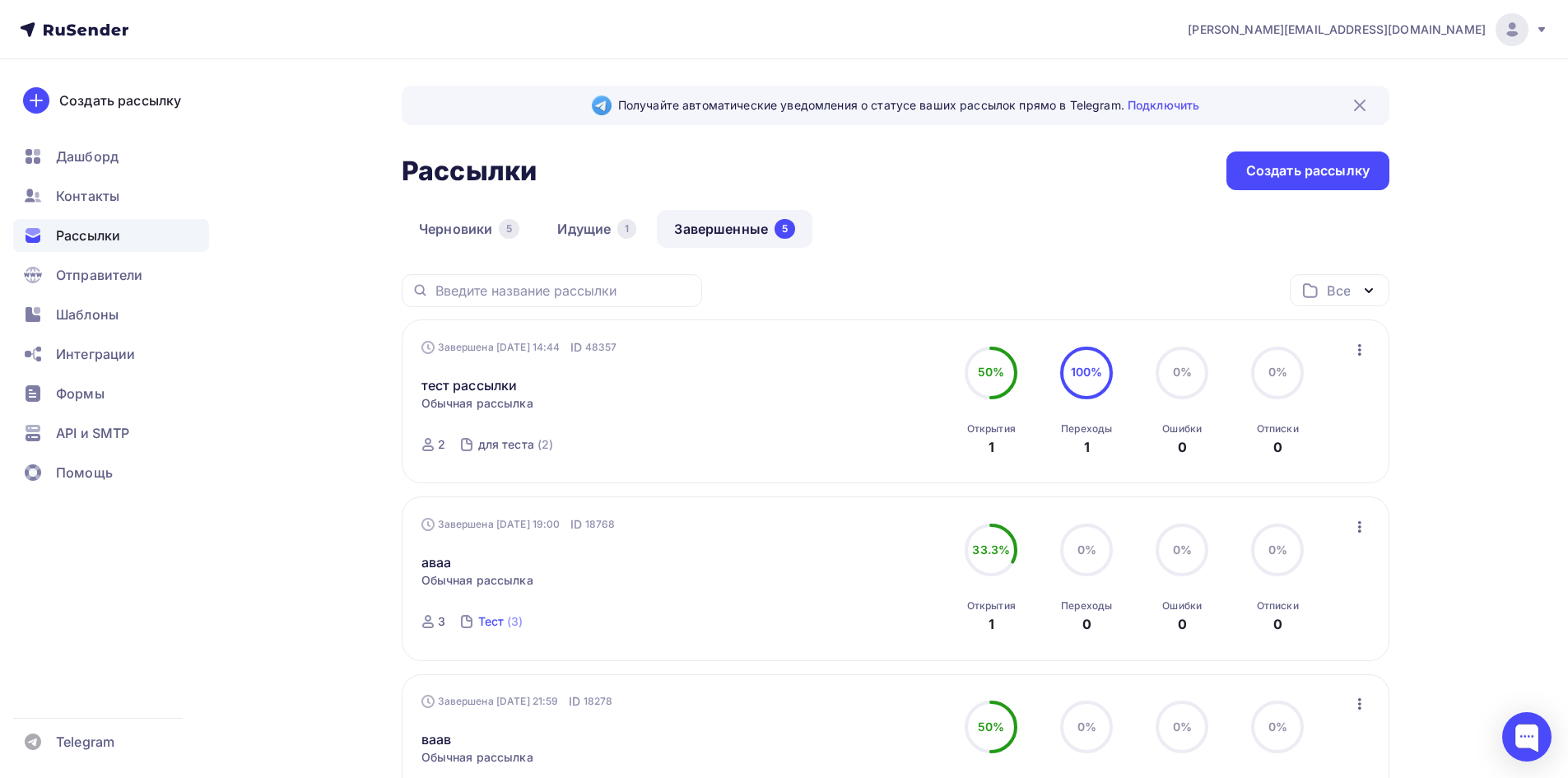
click at [485, 623] on div "Тест" at bounding box center [491, 622] width 26 height 16
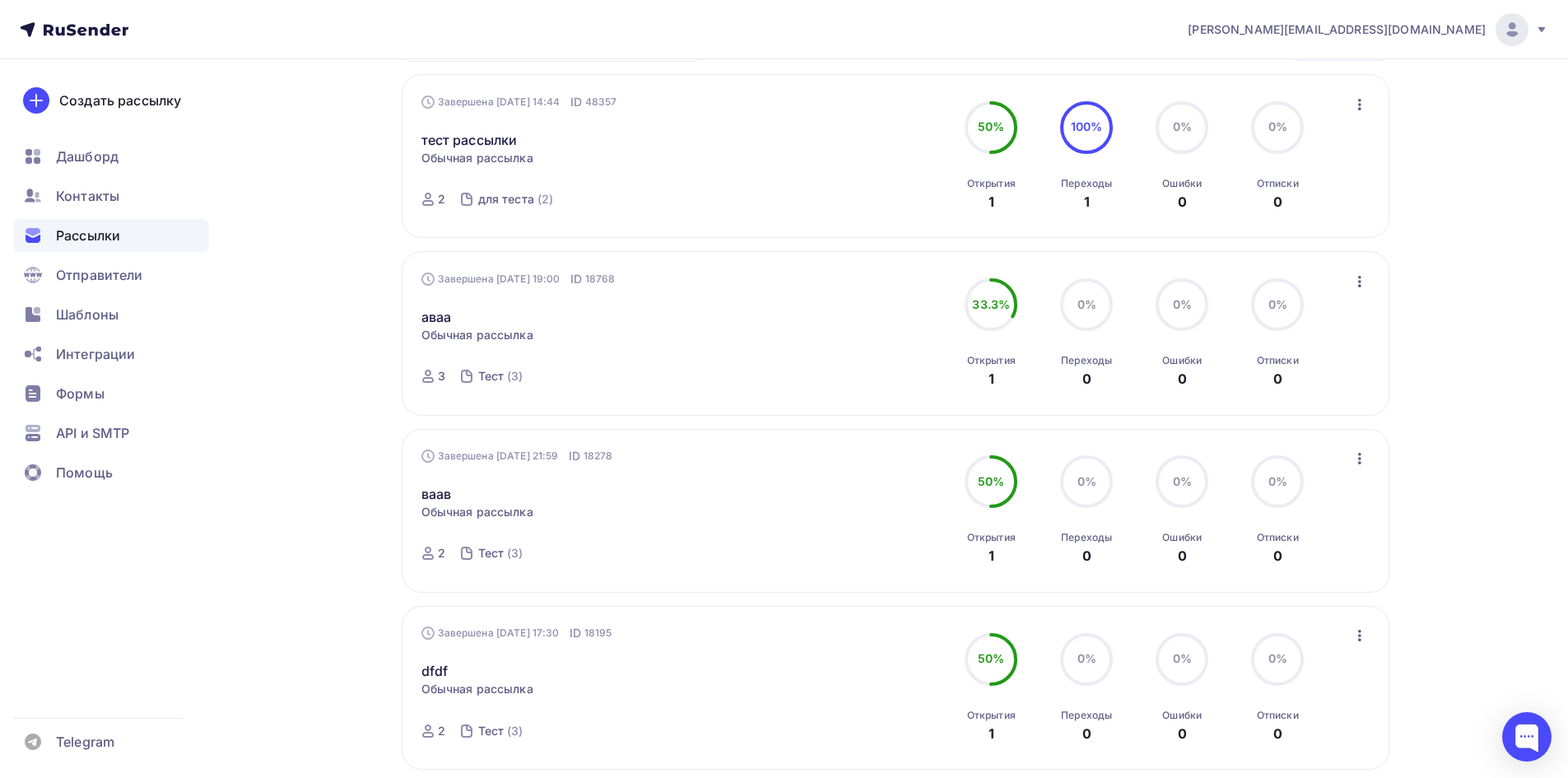
scroll to position [247, 0]
